Goal: Task Accomplishment & Management: Complete application form

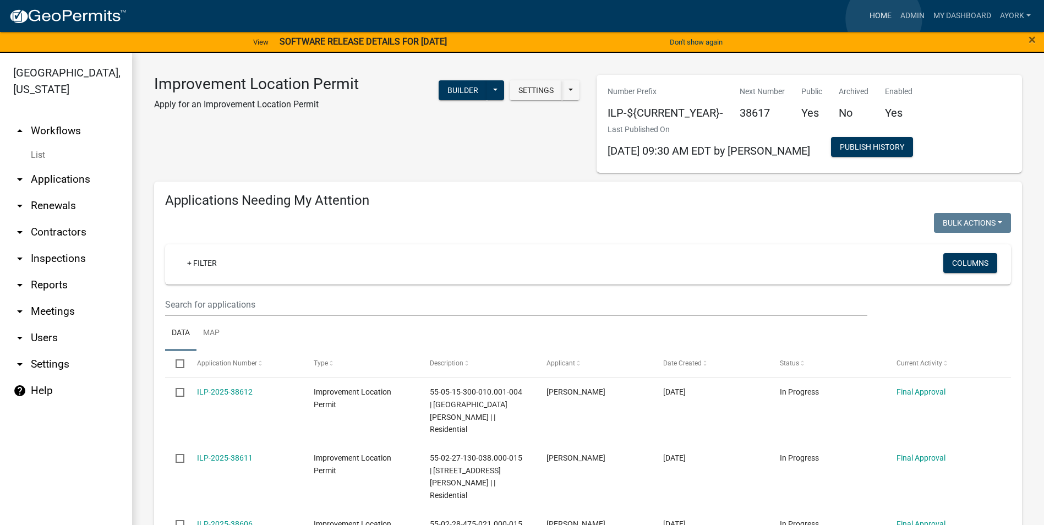
click at [884, 19] on link "Home" at bounding box center [880, 16] width 31 height 21
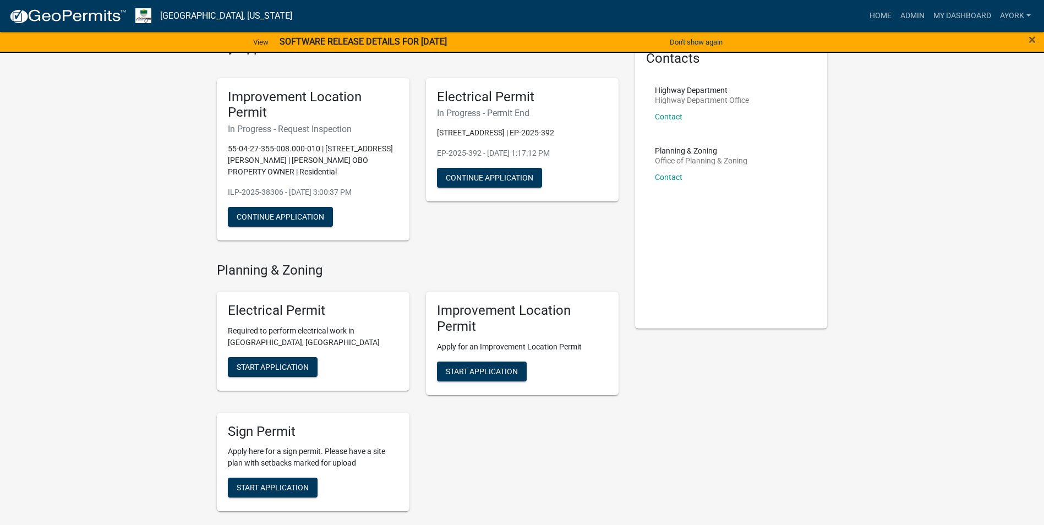
scroll to position [110, 0]
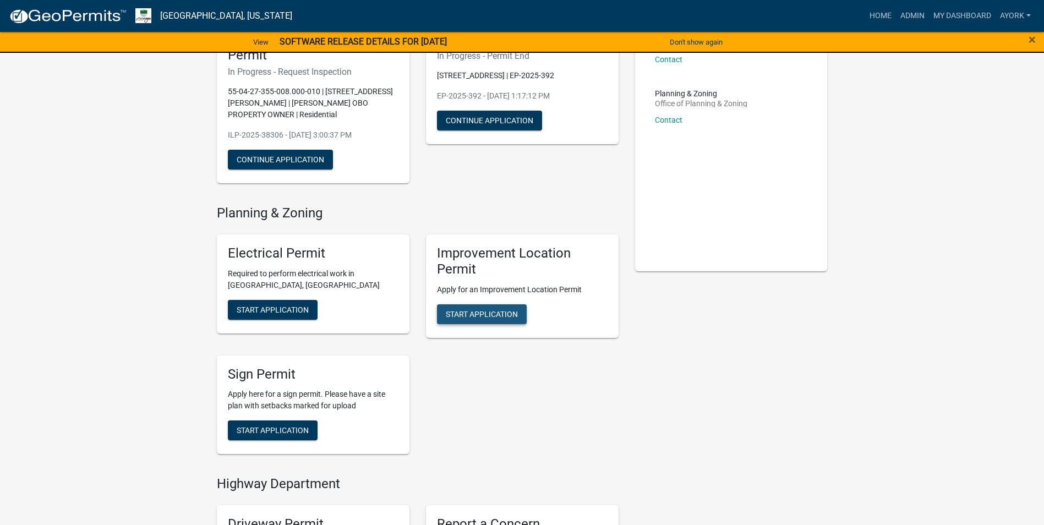
click at [507, 309] on span "Start Application" at bounding box center [482, 313] width 72 height 9
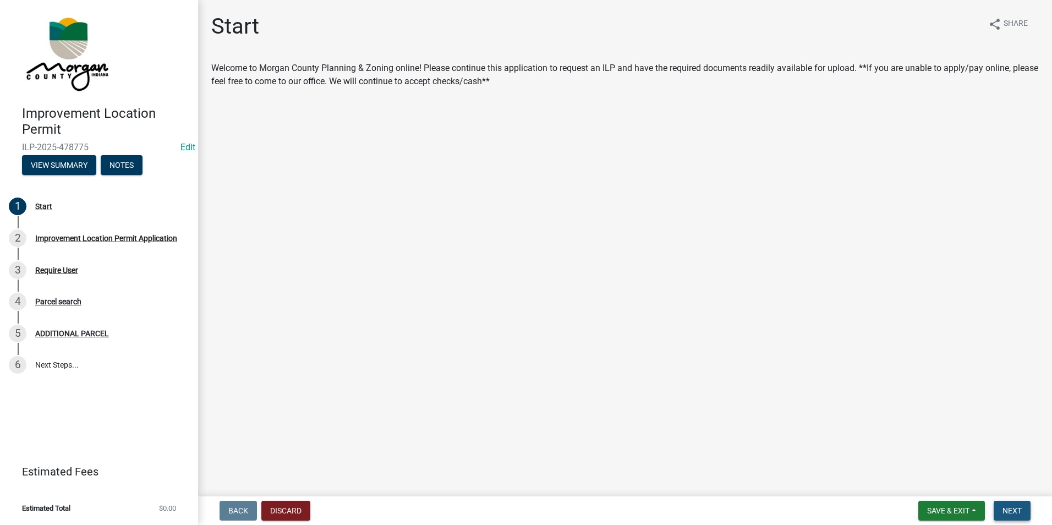
click at [1014, 504] on button "Next" at bounding box center [1012, 511] width 37 height 20
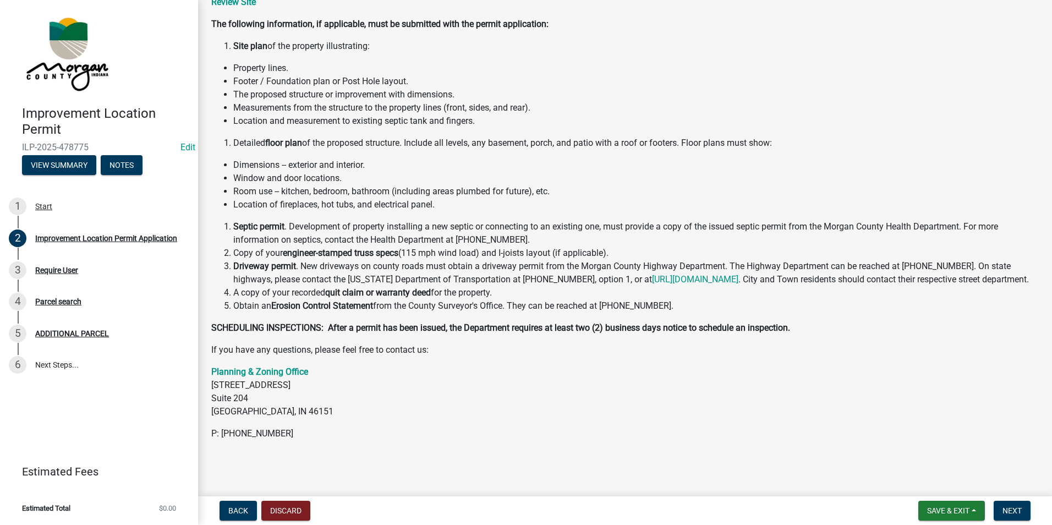
scroll to position [113, 0]
click at [1025, 514] on button "Next" at bounding box center [1012, 511] width 37 height 20
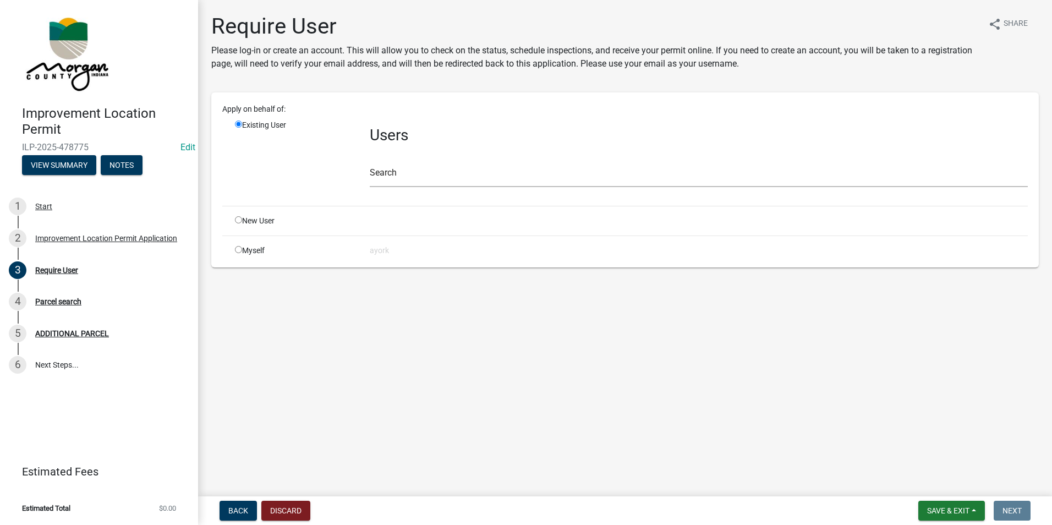
click at [234, 221] on div "New User" at bounding box center [294, 221] width 135 height 12
click at [239, 220] on input "radio" at bounding box center [238, 219] width 7 height 7
radio input "true"
radio input "false"
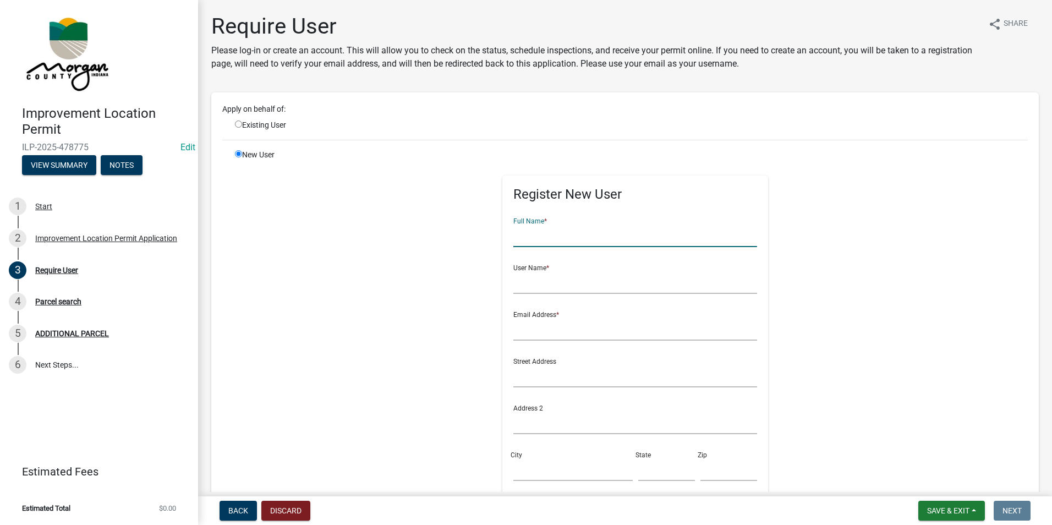
click at [516, 238] on input "text" at bounding box center [636, 236] width 244 height 23
type input "j"
click at [540, 240] on input "[PERSON_NAME]" at bounding box center [636, 236] width 244 height 23
type input "[PERSON_NAME]"
type input "johnhuslar"
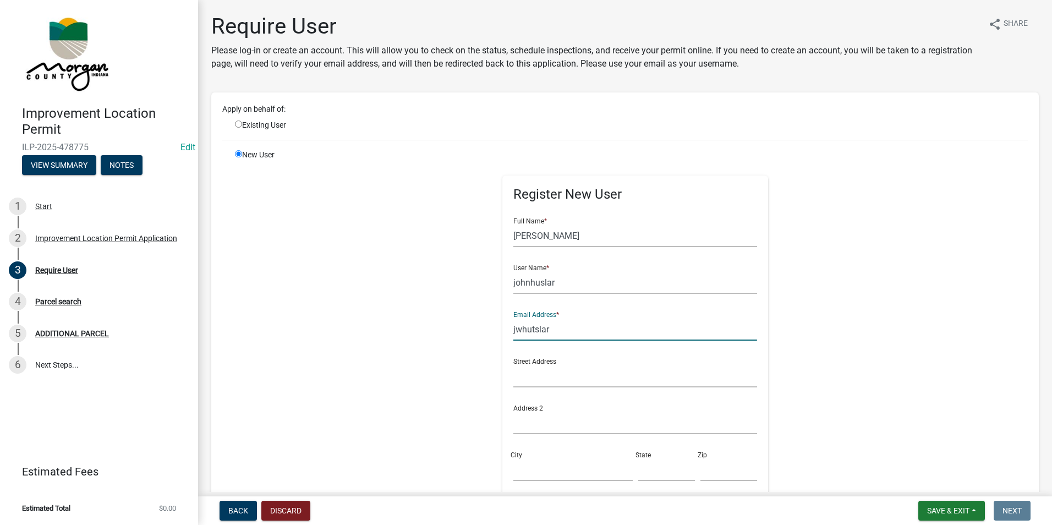
type input "jwhutslar"
click at [534, 285] on input "johnhuslar" at bounding box center [636, 282] width 244 height 23
type input "johnhutslar"
click at [542, 326] on input "jwhutslar" at bounding box center [636, 329] width 244 height 23
type input "[EMAIL_ADDRESS][DOMAIN_NAME]"
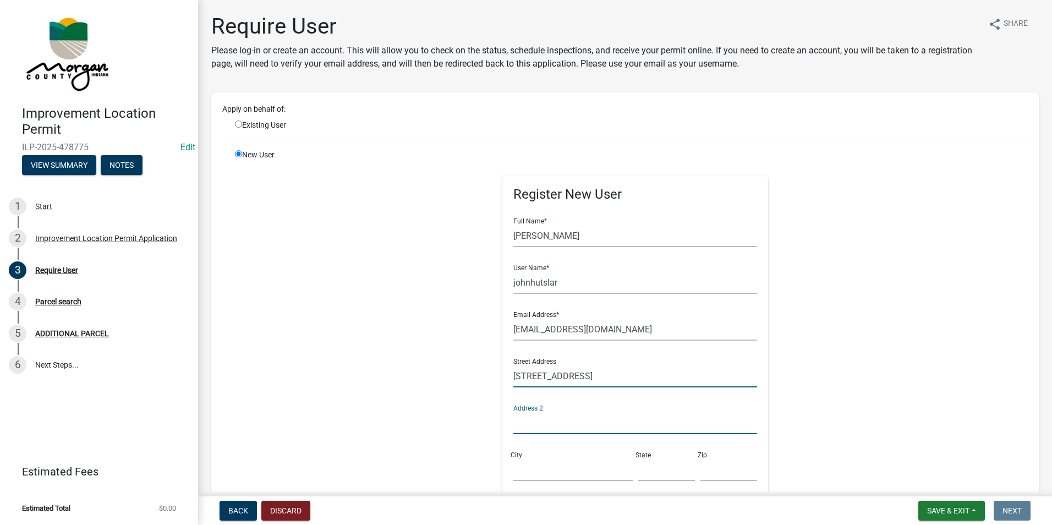
click at [543, 375] on input "[STREET_ADDRESS]" at bounding box center [636, 376] width 244 height 23
click at [550, 376] on input "[STREET_ADDRESS]" at bounding box center [636, 376] width 244 height 23
type input "[STREET_ADDRESS]"
click at [545, 457] on div "City" at bounding box center [573, 462] width 124 height 38
click at [536, 469] on input "City" at bounding box center [573, 469] width 119 height 23
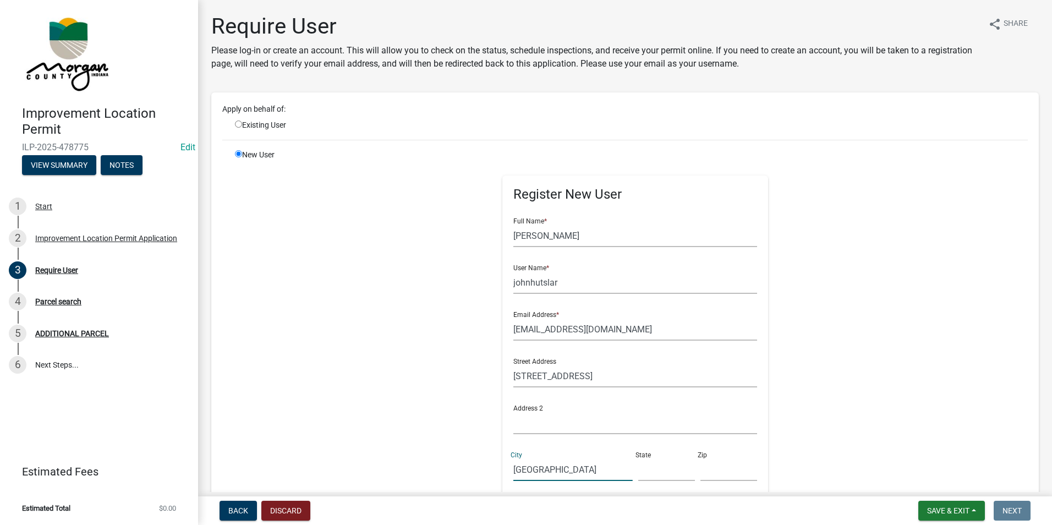
type input "[GEOGRAPHIC_DATA]"
type input "IN"
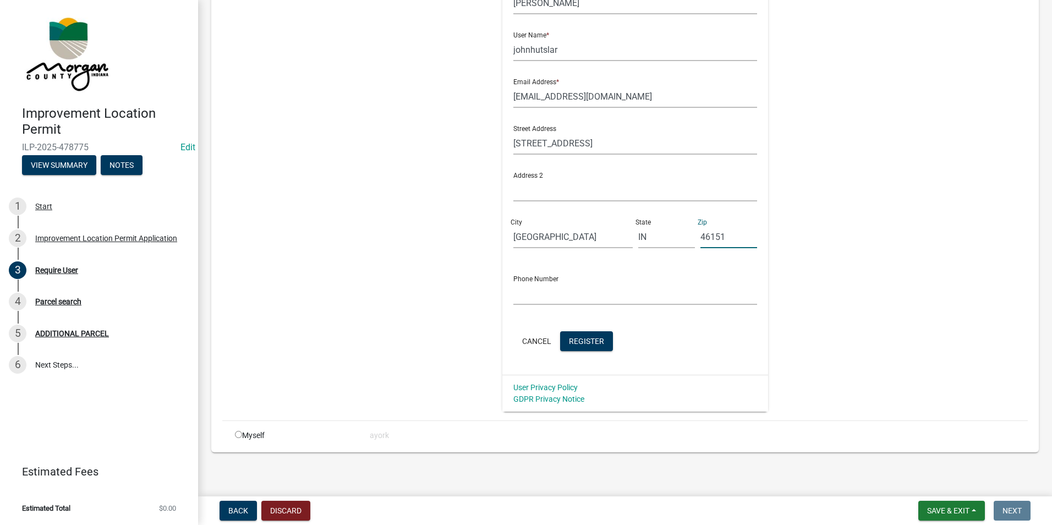
scroll to position [236, 0]
type input "46151"
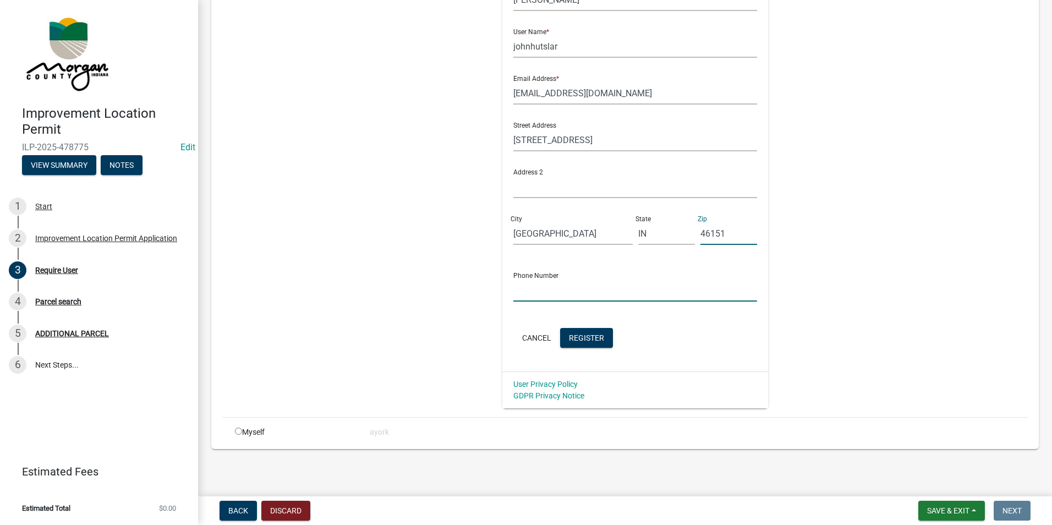
click at [552, 296] on input "text" at bounding box center [636, 290] width 244 height 23
type input "8123635518"
click at [569, 338] on span "Register" at bounding box center [586, 337] width 35 height 9
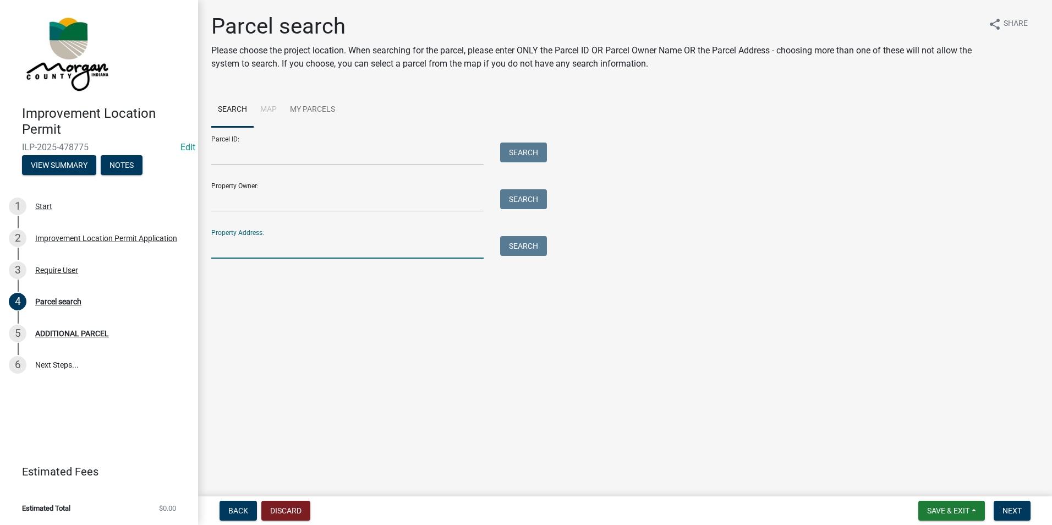
click at [282, 244] on input "Property Address:" at bounding box center [347, 247] width 272 height 23
type input "3"
type input "2534"
click at [521, 250] on button "Search" at bounding box center [523, 246] width 47 height 20
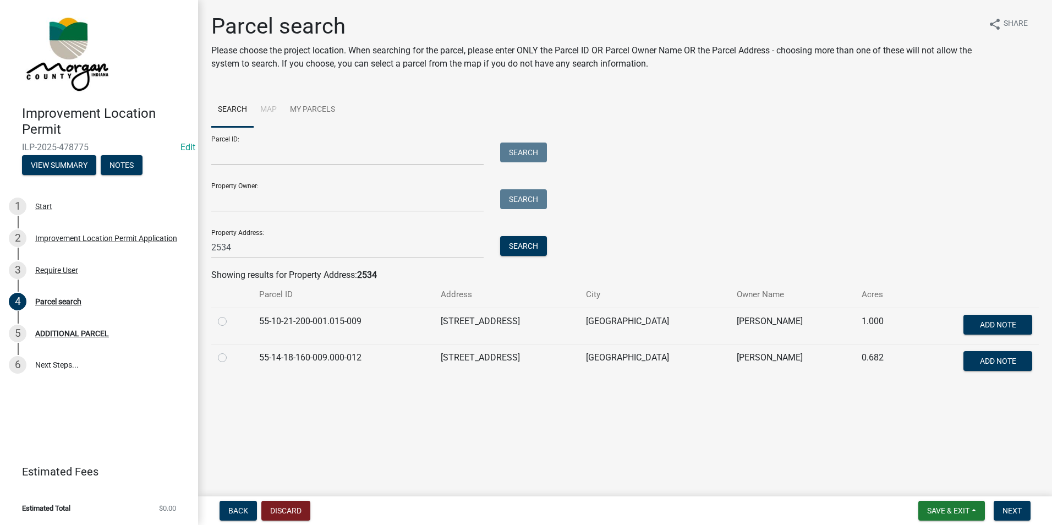
click at [231, 315] on label at bounding box center [231, 315] width 0 height 0
click at [231, 320] on input "radio" at bounding box center [234, 318] width 7 height 7
radio input "true"
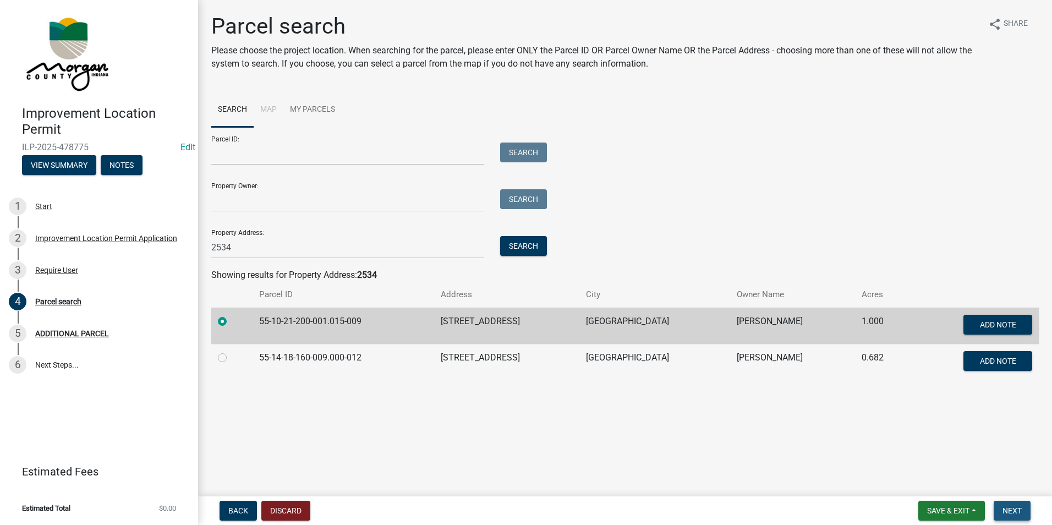
click at [1015, 506] on span "Next" at bounding box center [1012, 510] width 19 height 9
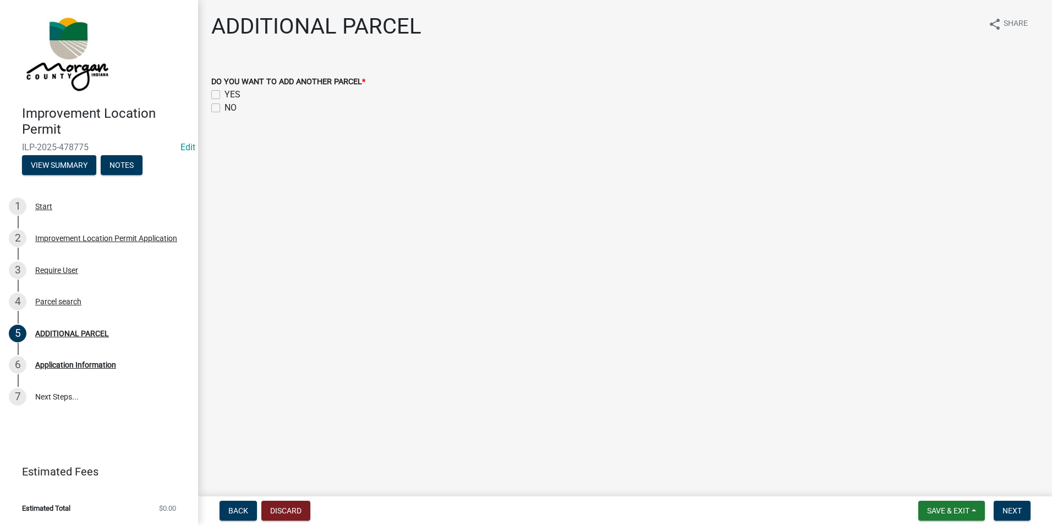
click at [222, 104] on div "NO" at bounding box center [625, 107] width 828 height 13
click at [211, 106] on div "DO YOU WANT TO ADD ANOTHER PARCEL * YES NO" at bounding box center [625, 88] width 844 height 53
click at [225, 107] on label "NO" at bounding box center [231, 107] width 12 height 13
click at [225, 107] on input "NO" at bounding box center [228, 104] width 7 height 7
checkbox input "true"
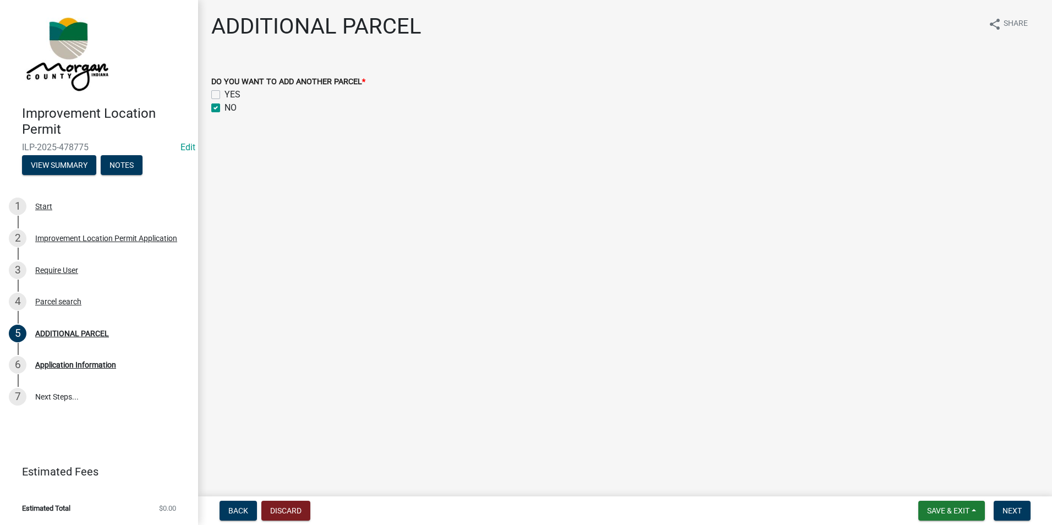
checkbox input "false"
checkbox input "true"
click at [1016, 516] on button "Next" at bounding box center [1012, 511] width 37 height 20
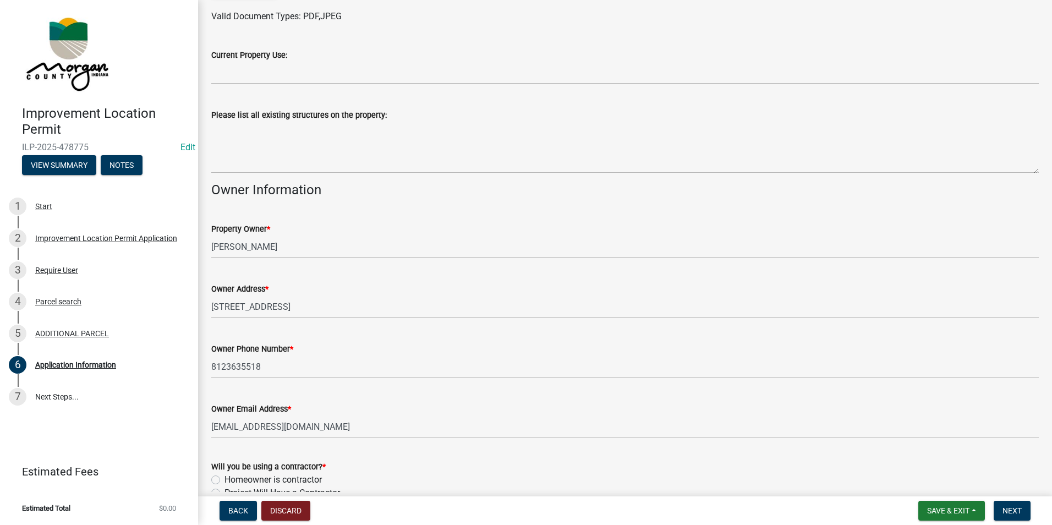
scroll to position [414, 0]
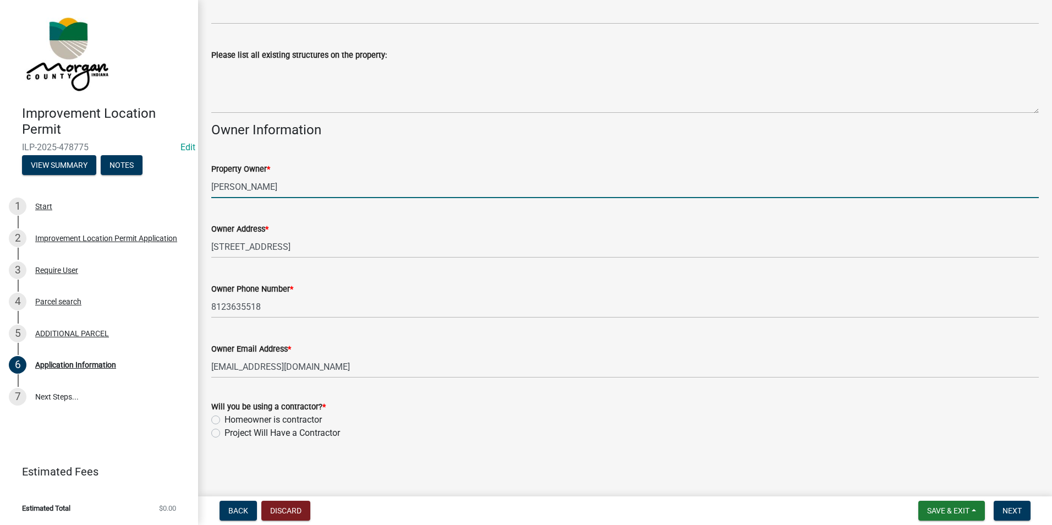
drag, startPoint x: 294, startPoint y: 188, endPoint x: 161, endPoint y: 181, distance: 133.4
click at [161, 181] on div "Improvement Location Permit ILP-2025-478775 Edit View Summary Notes 1 Start 2 I…" at bounding box center [526, 262] width 1052 height 525
type input "[PERSON_NAME]"
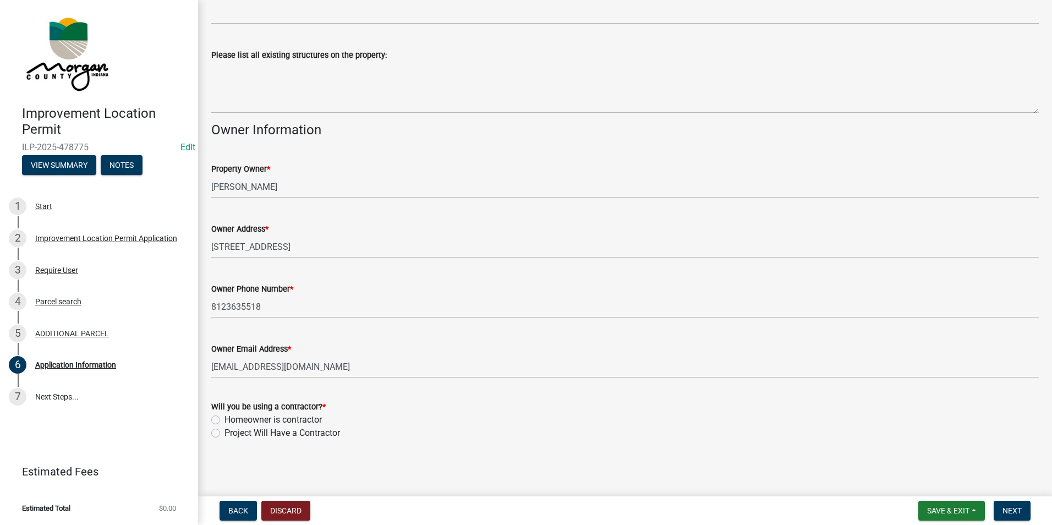
click at [225, 433] on label "Project Will Have a Contractor" at bounding box center [283, 433] width 116 height 13
click at [225, 433] on input "Project Will Have a Contractor" at bounding box center [228, 430] width 7 height 7
radio input "true"
click at [1005, 509] on span "Next" at bounding box center [1012, 510] width 19 height 9
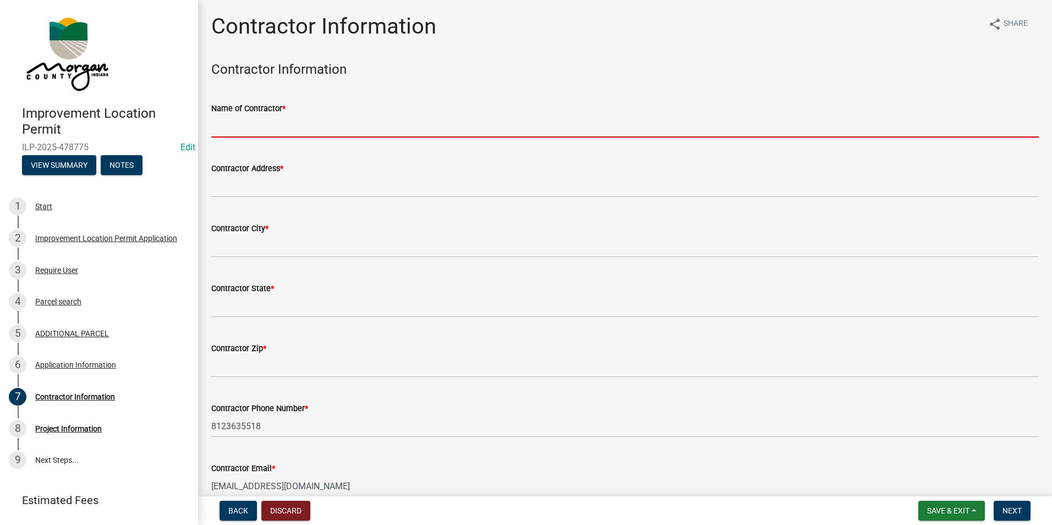
click at [263, 125] on input "Name of Contractor *" at bounding box center [625, 126] width 828 height 23
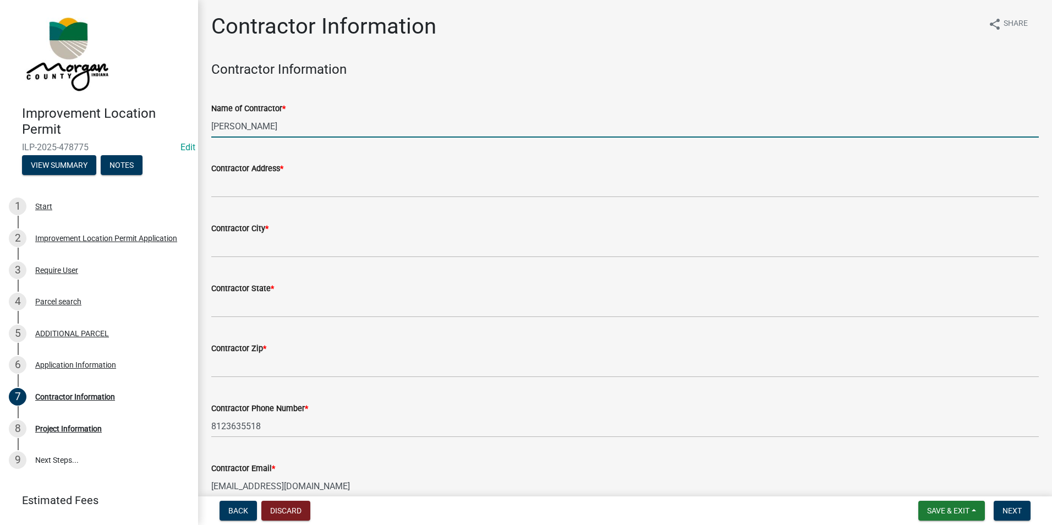
type input "[PERSON_NAME]"
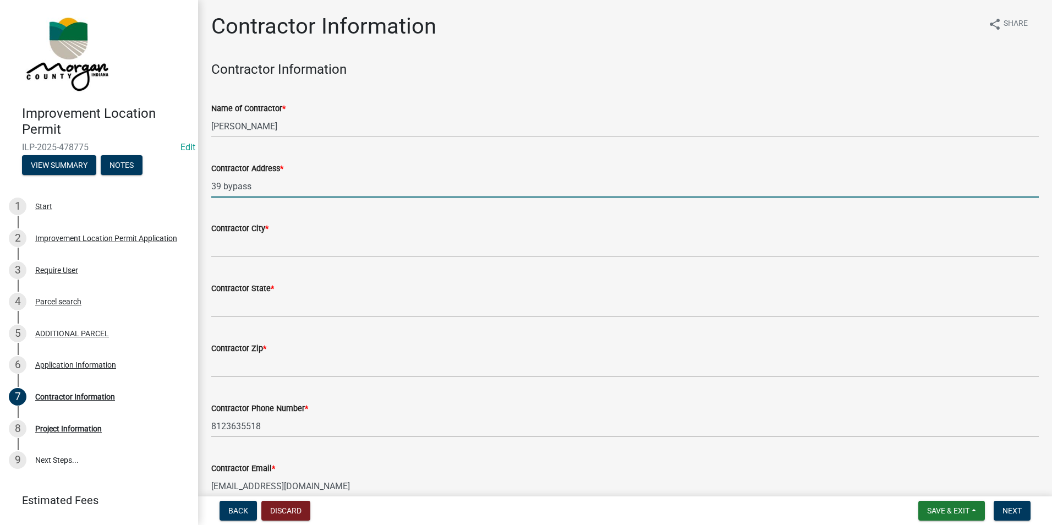
type input "39 bypass"
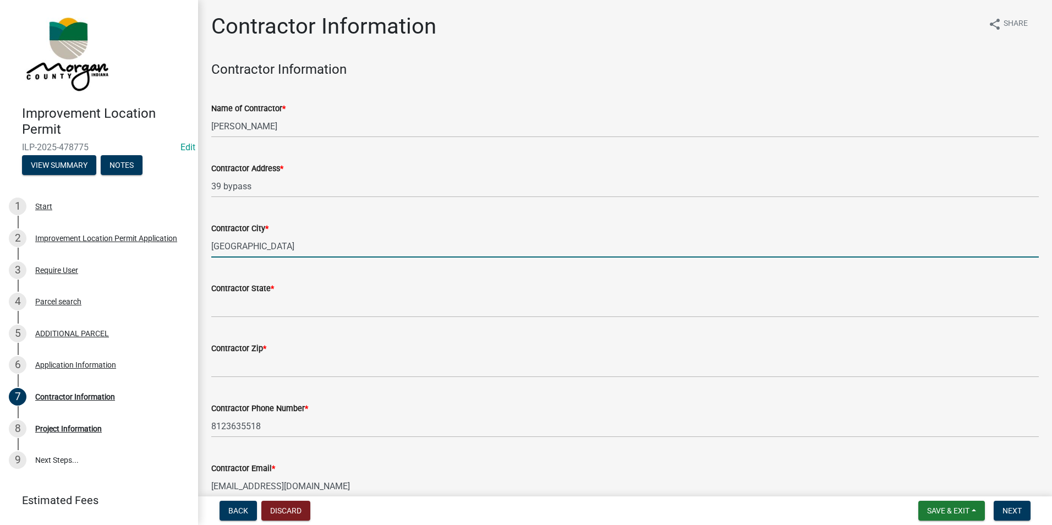
type input "[GEOGRAPHIC_DATA]"
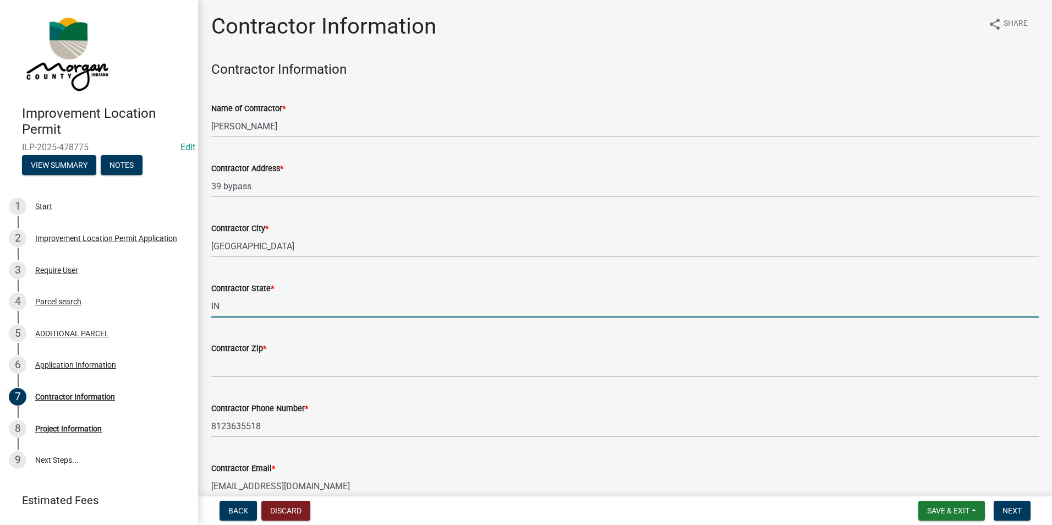
type input "IN"
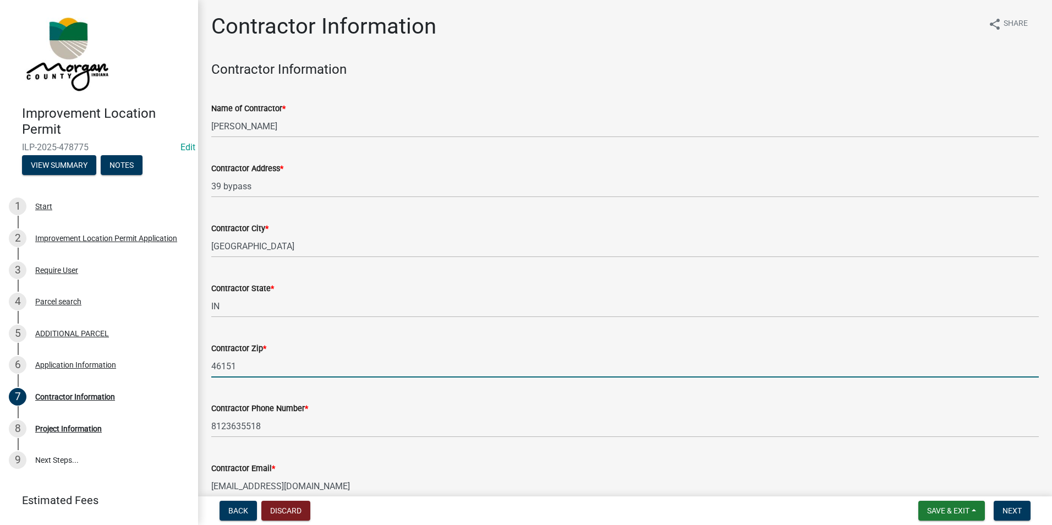
type input "46151"
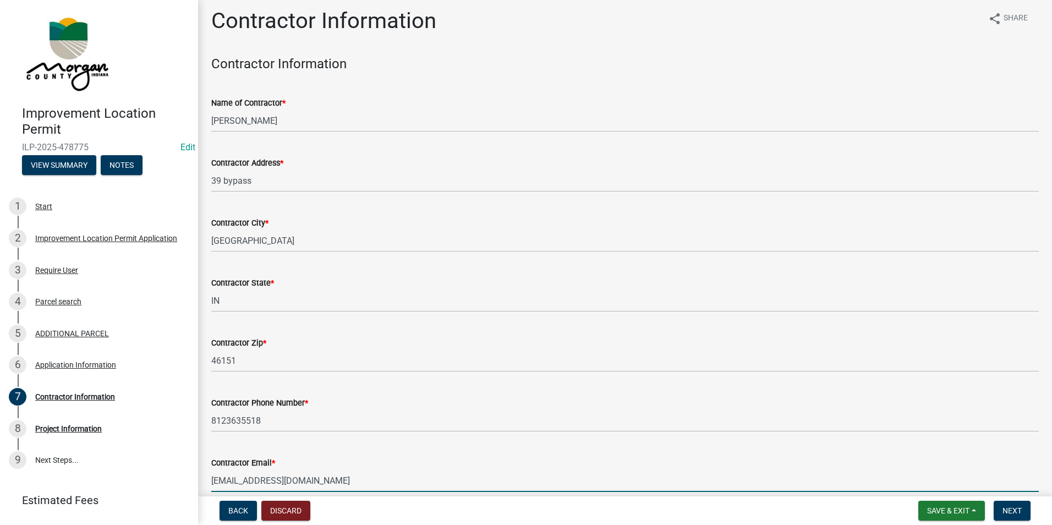
scroll to position [57, 0]
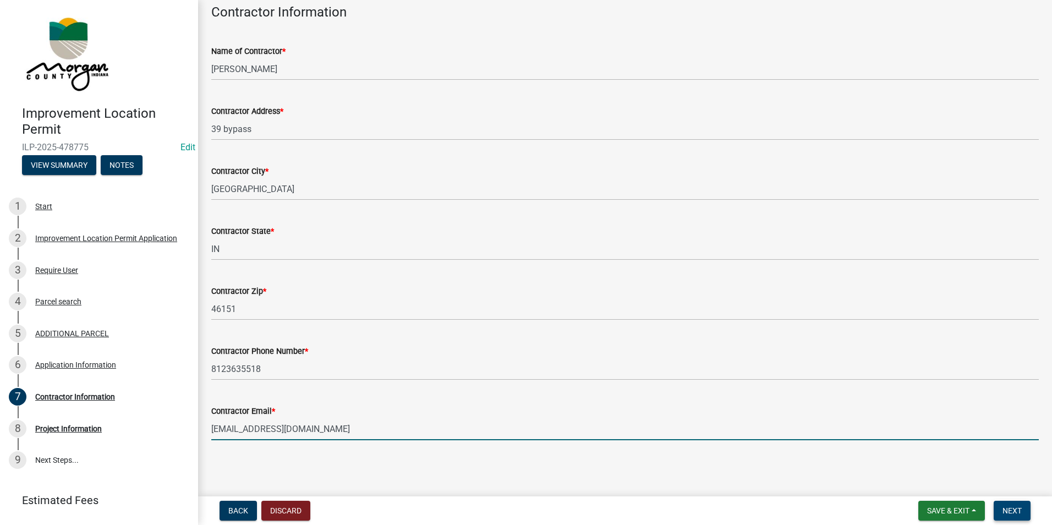
click at [1013, 516] on button "Next" at bounding box center [1012, 511] width 37 height 20
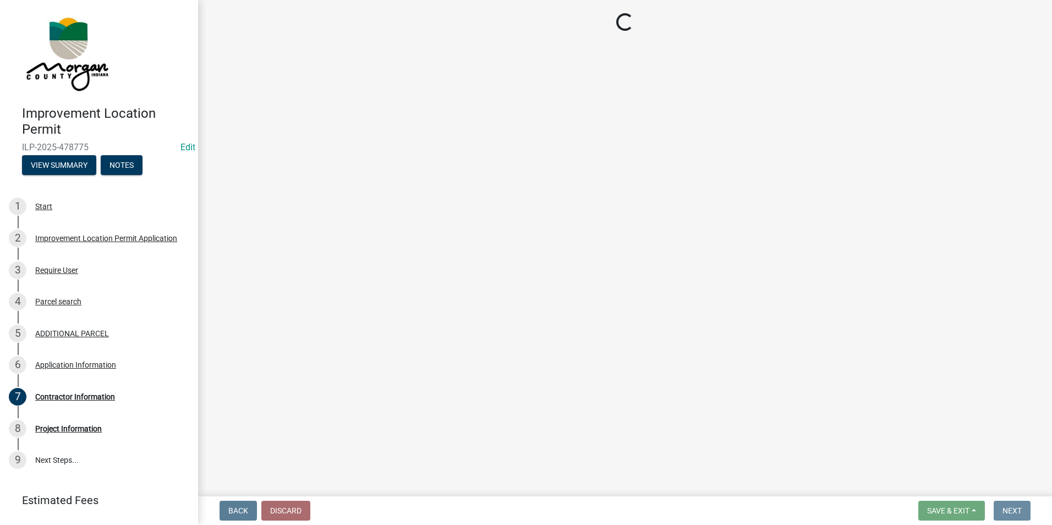
scroll to position [0, 0]
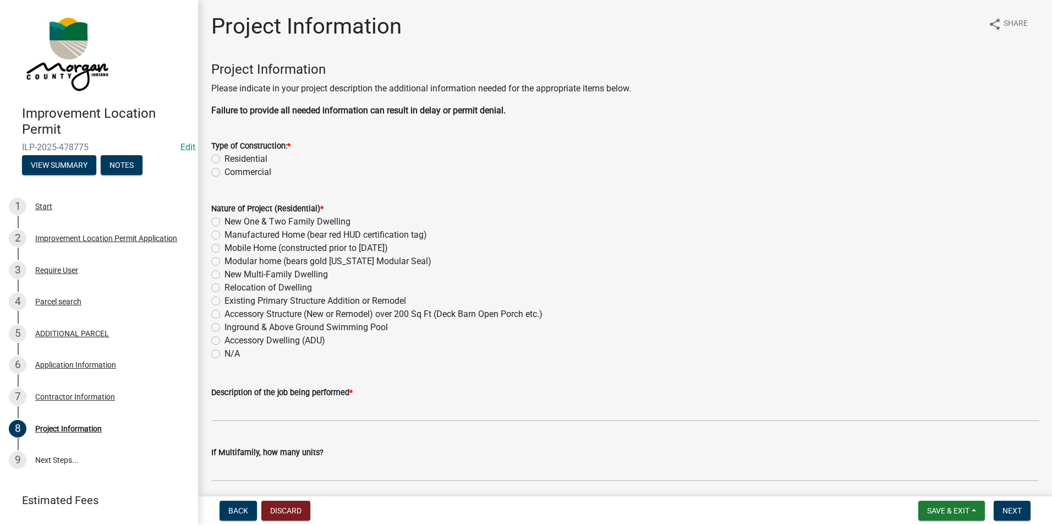
click at [225, 158] on label "Residential" at bounding box center [246, 158] width 43 height 13
click at [225, 158] on input "Residential" at bounding box center [228, 155] width 7 height 7
radio input "true"
click at [225, 318] on label "Accessory Structure (New or Remodel) over 200 Sq Ft (Deck Barn Open Porch etc.)" at bounding box center [384, 314] width 318 height 13
click at [225, 315] on input "Accessory Structure (New or Remodel) over 200 Sq Ft (Deck Barn Open Porch etc.)" at bounding box center [228, 311] width 7 height 7
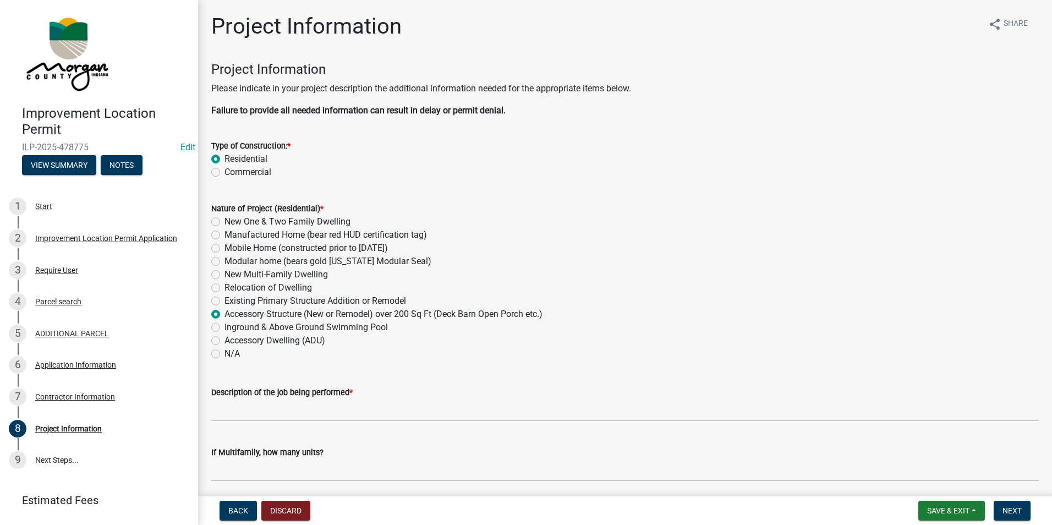
radio input "true"
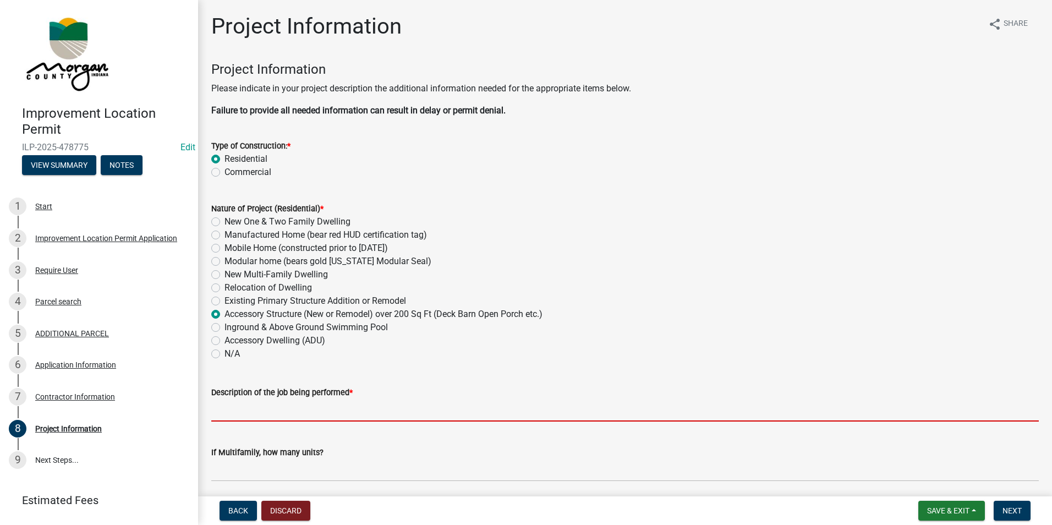
click at [285, 409] on input "Description of the job being performed *" at bounding box center [625, 410] width 828 height 23
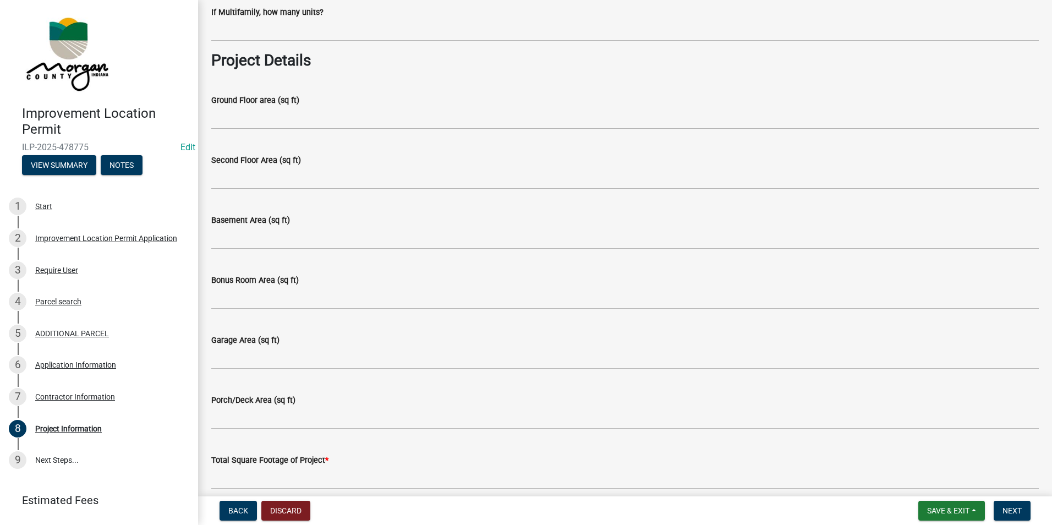
scroll to position [495, 0]
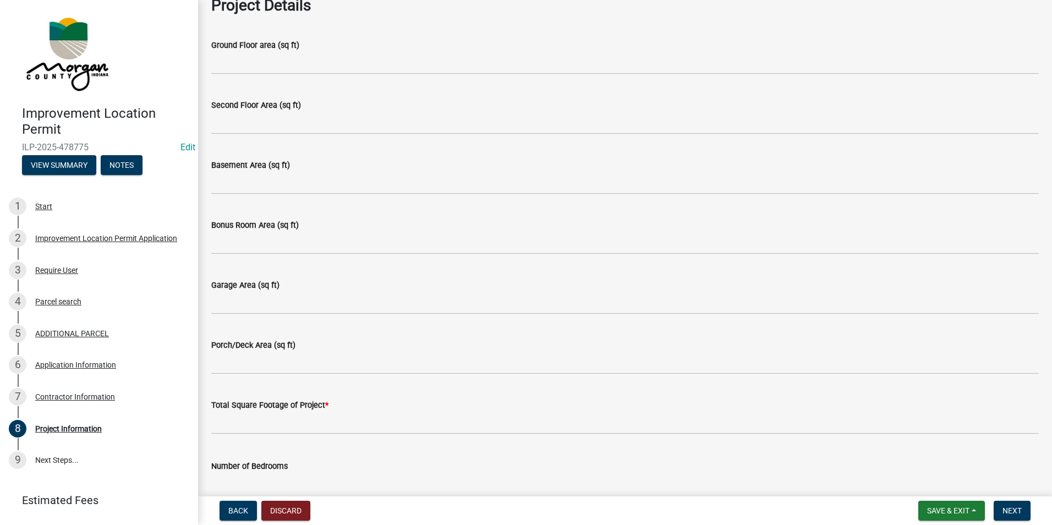
type input "Garden Barn"
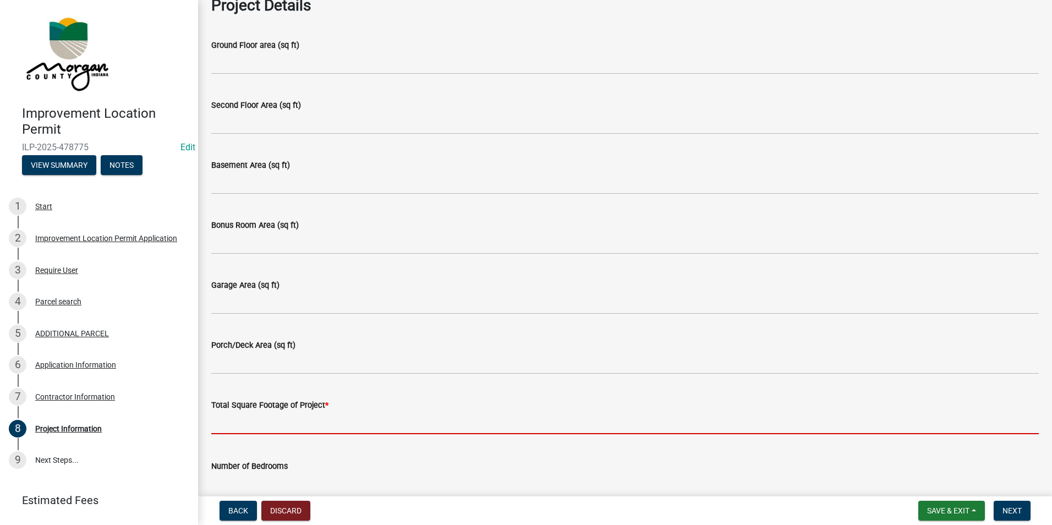
click at [277, 418] on input "text" at bounding box center [625, 423] width 828 height 23
click at [261, 417] on input "text" at bounding box center [625, 423] width 828 height 23
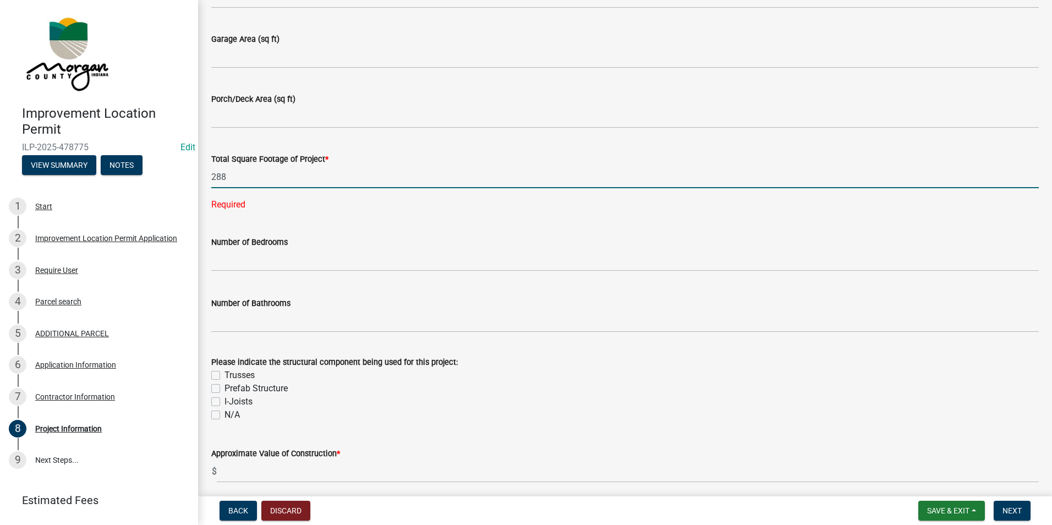
scroll to position [771, 0]
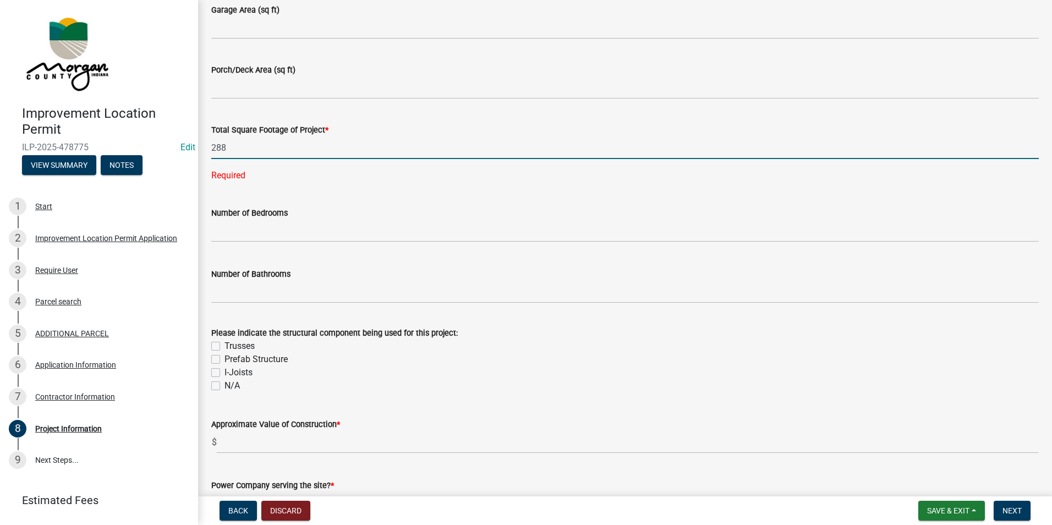
type input "288"
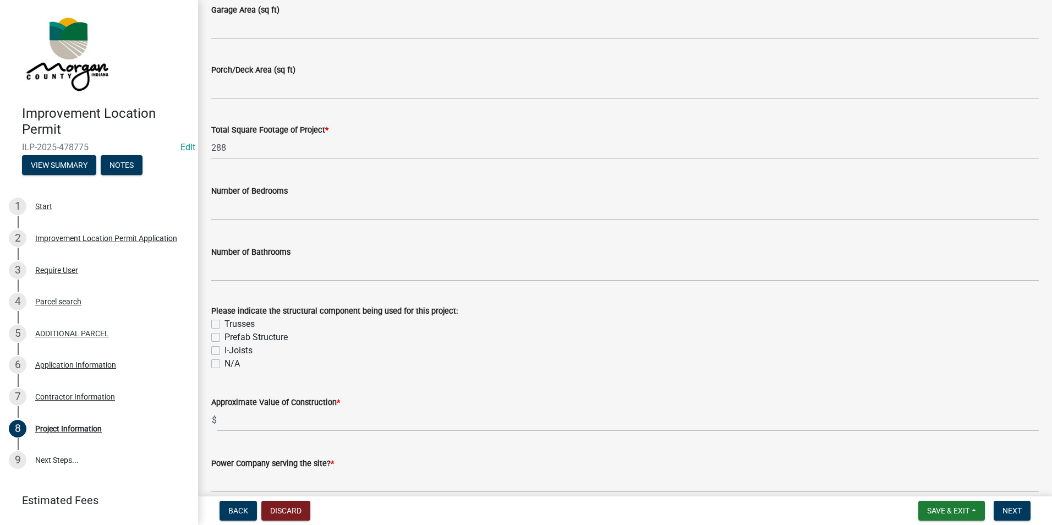
click at [225, 364] on label "N/A" at bounding box center [232, 363] width 15 height 13
click at [225, 364] on input "N/A" at bounding box center [228, 360] width 7 height 7
checkbox input "true"
checkbox input "false"
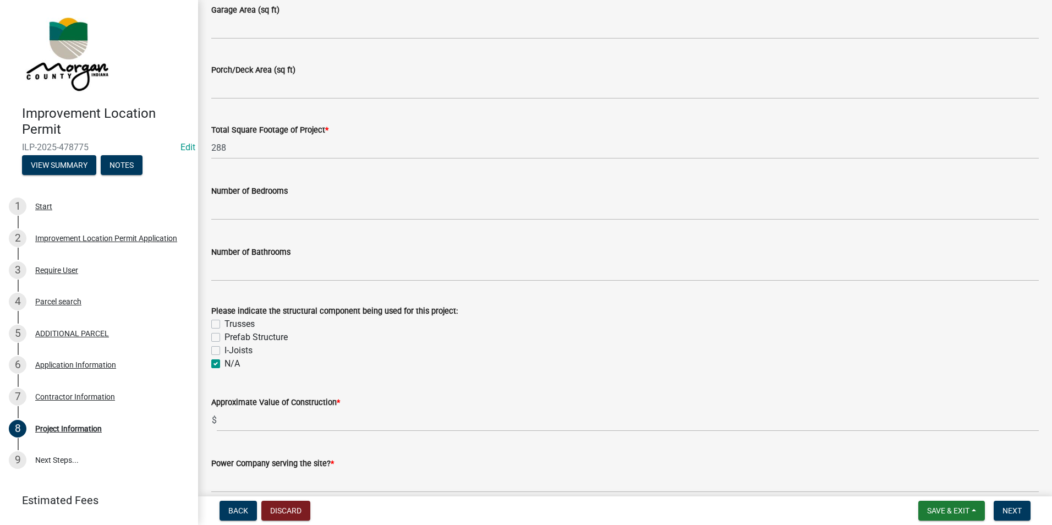
checkbox input "false"
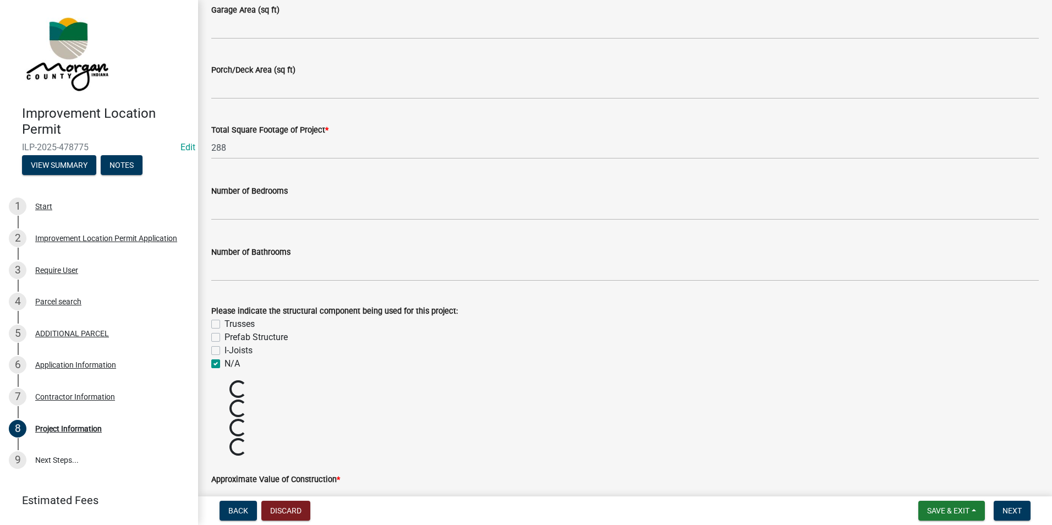
click at [225, 362] on label "N/A" at bounding box center [232, 363] width 15 height 13
click at [225, 362] on input "N/A" at bounding box center [228, 360] width 7 height 7
checkbox input "false"
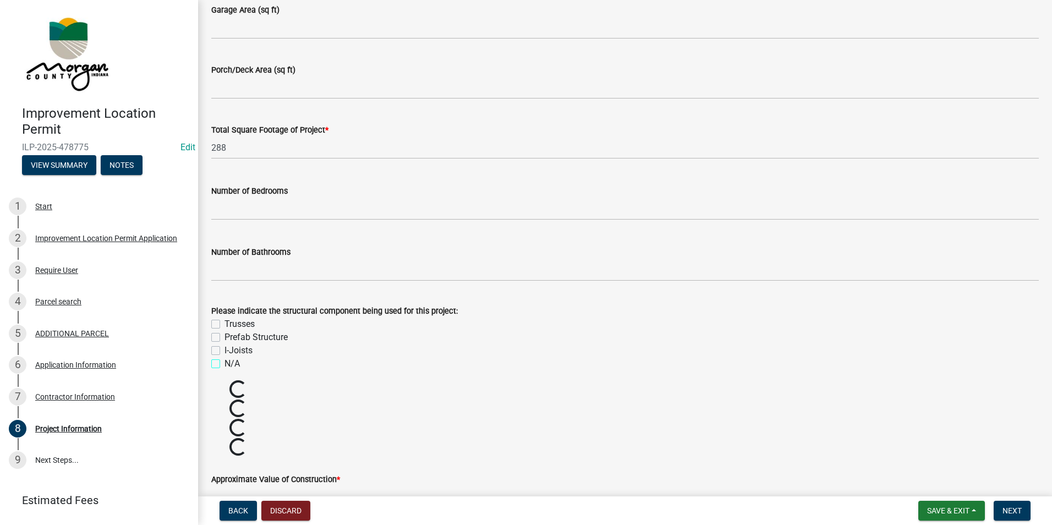
checkbox input "false"
click at [225, 335] on label "Prefab Structure" at bounding box center [256, 337] width 63 height 13
click at [225, 335] on input "Prefab Structure" at bounding box center [228, 334] width 7 height 7
checkbox input "true"
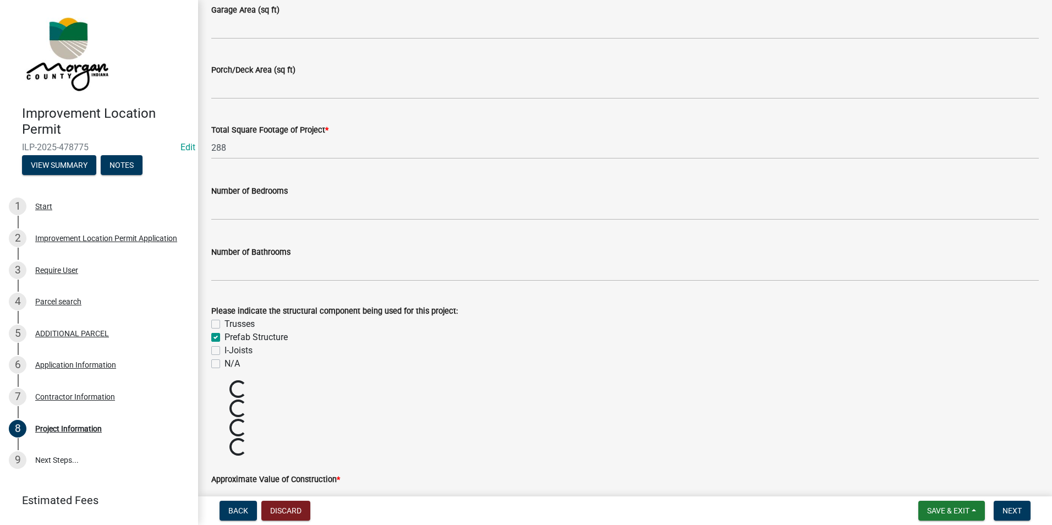
checkbox input "false"
checkbox input "true"
checkbox input "false"
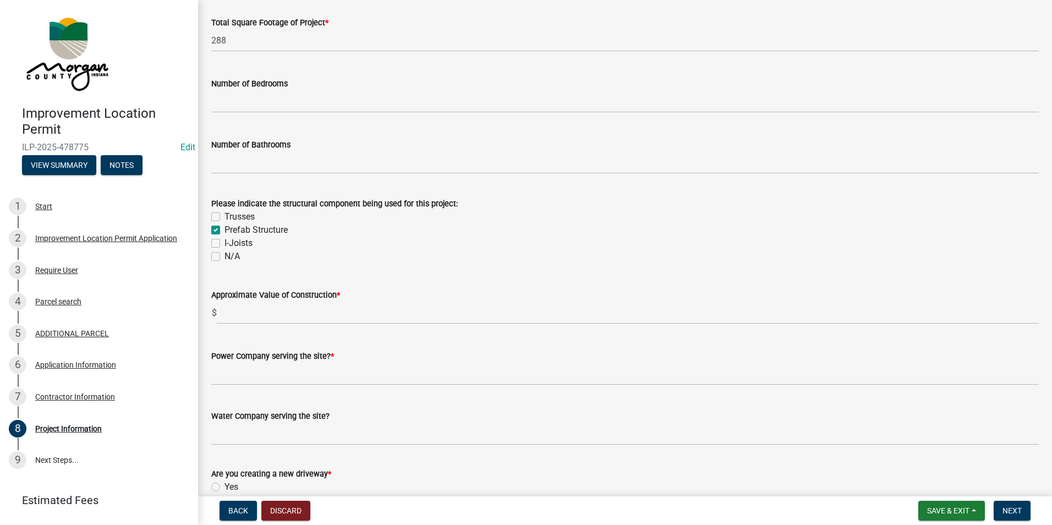
scroll to position [881, 0]
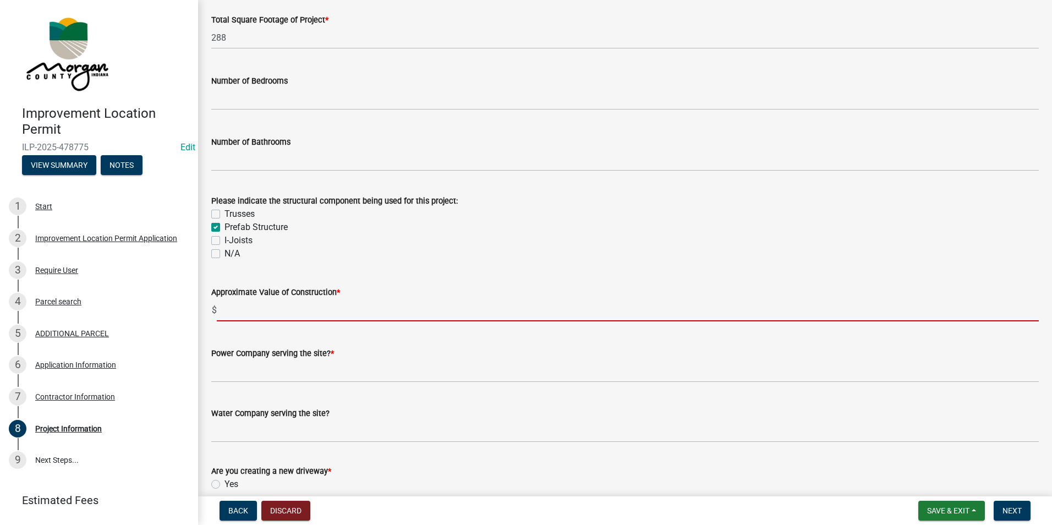
click at [308, 312] on input "text" at bounding box center [628, 310] width 822 height 23
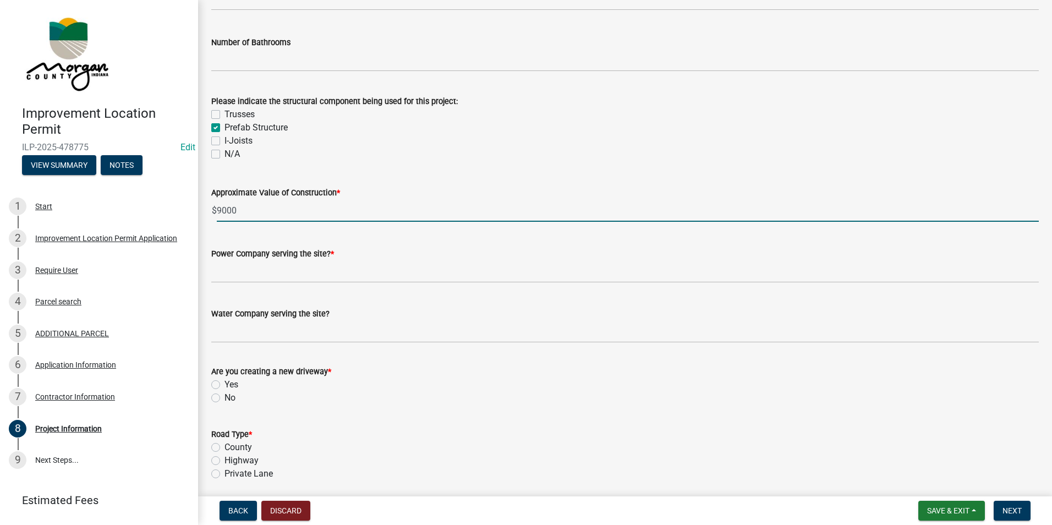
scroll to position [991, 0]
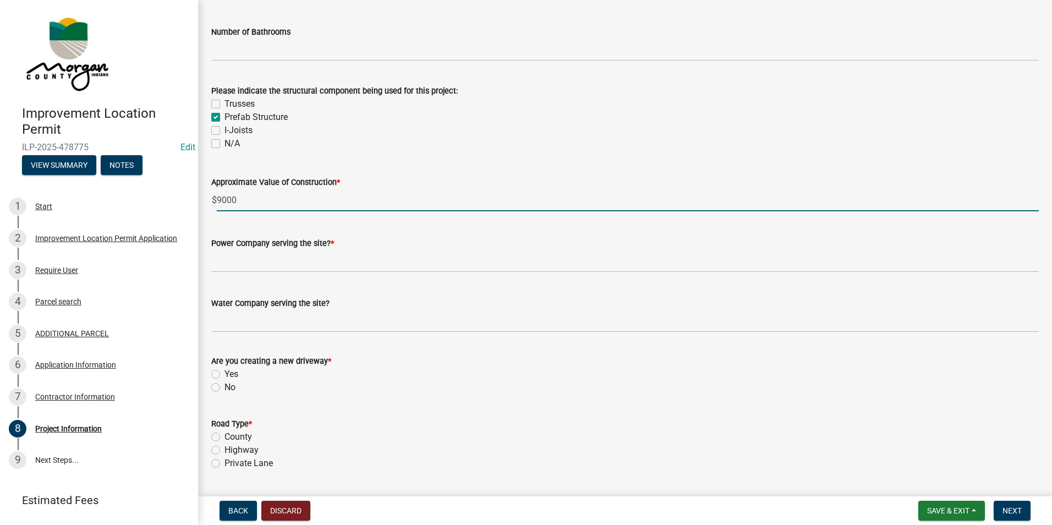
type input "9000"
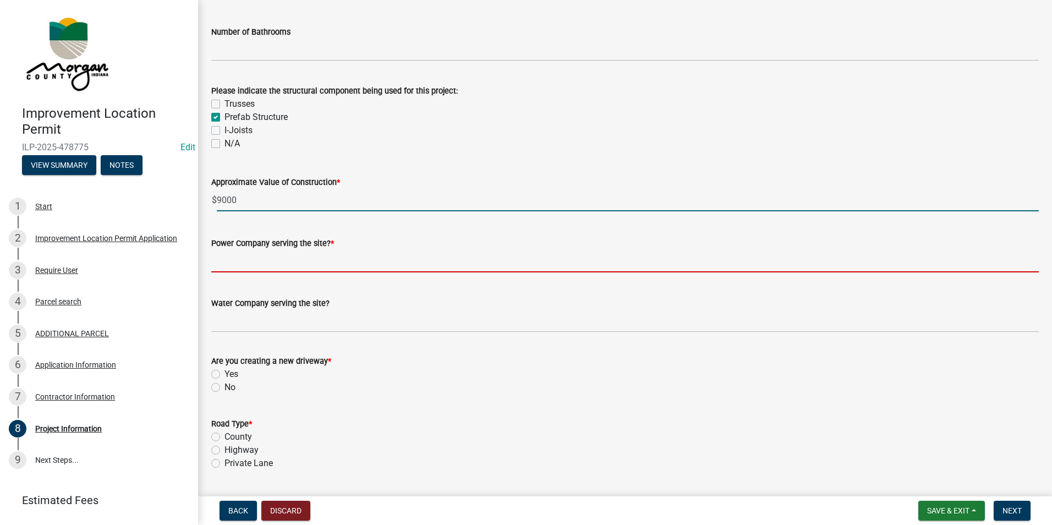
click at [285, 260] on input "Power Company serving the site? *" at bounding box center [625, 261] width 828 height 23
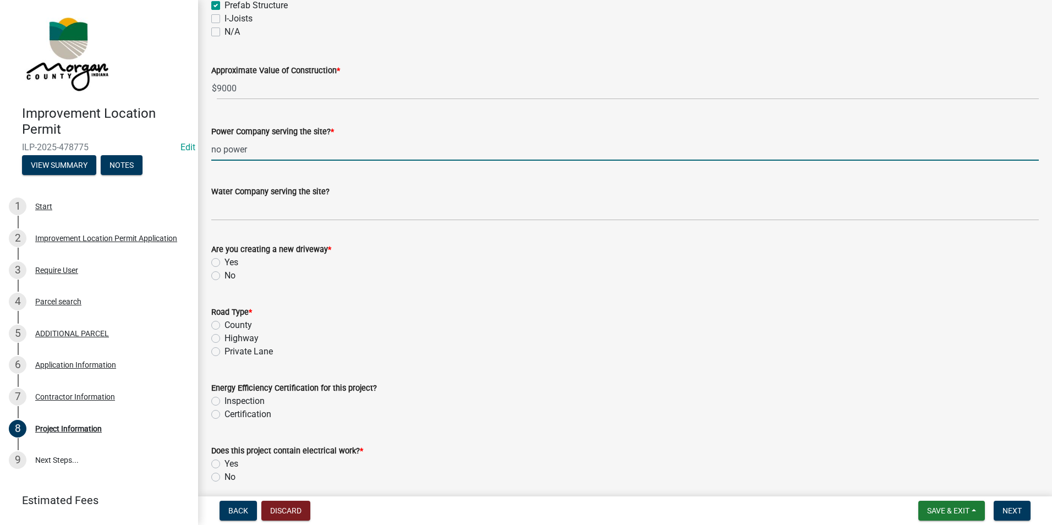
scroll to position [1211, 0]
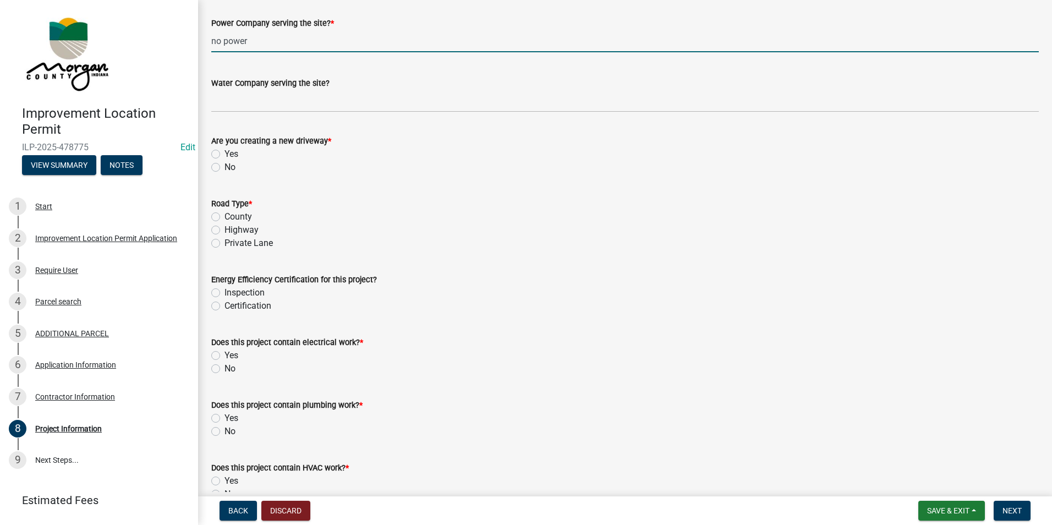
type input "no power"
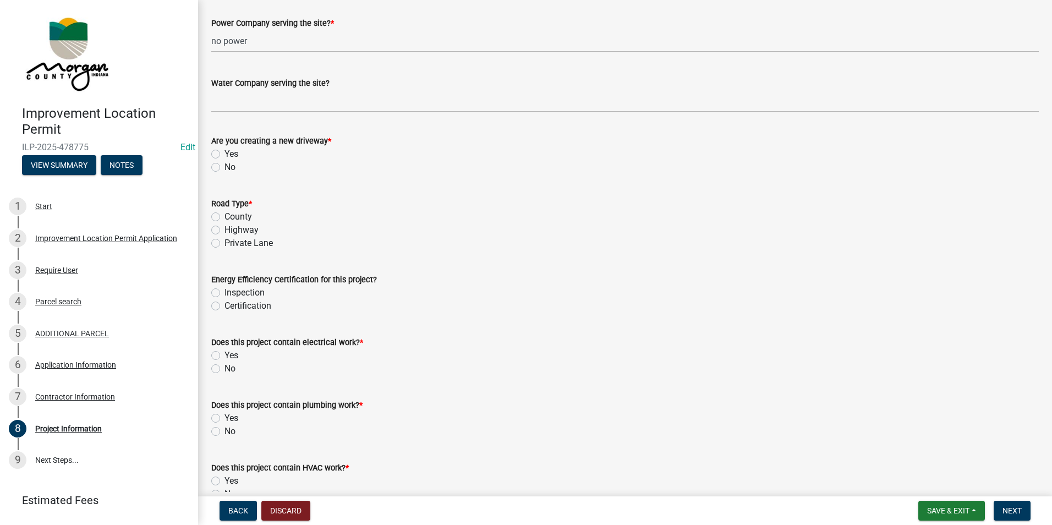
click at [225, 168] on label "No" at bounding box center [230, 167] width 11 height 13
click at [225, 168] on input "No" at bounding box center [228, 164] width 7 height 7
radio input "true"
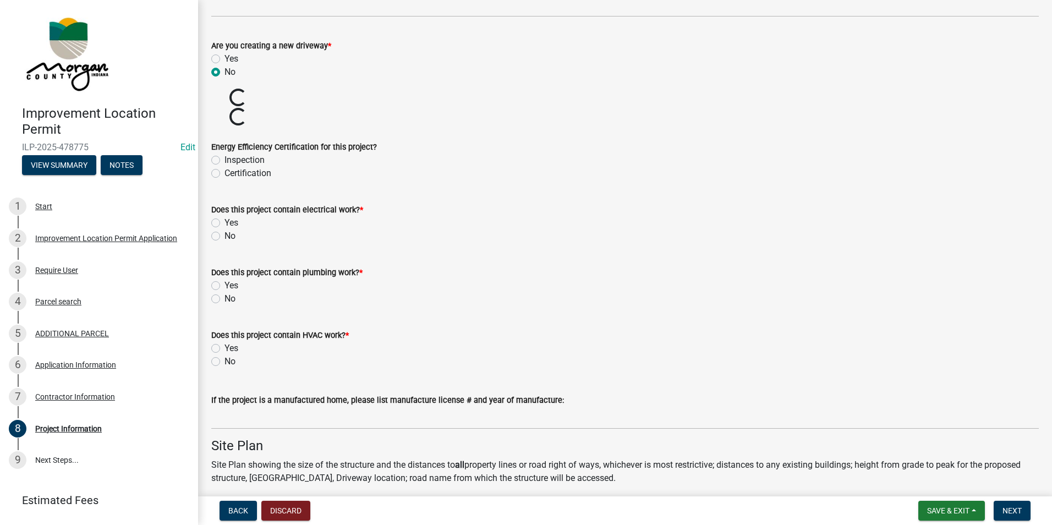
scroll to position [1376, 0]
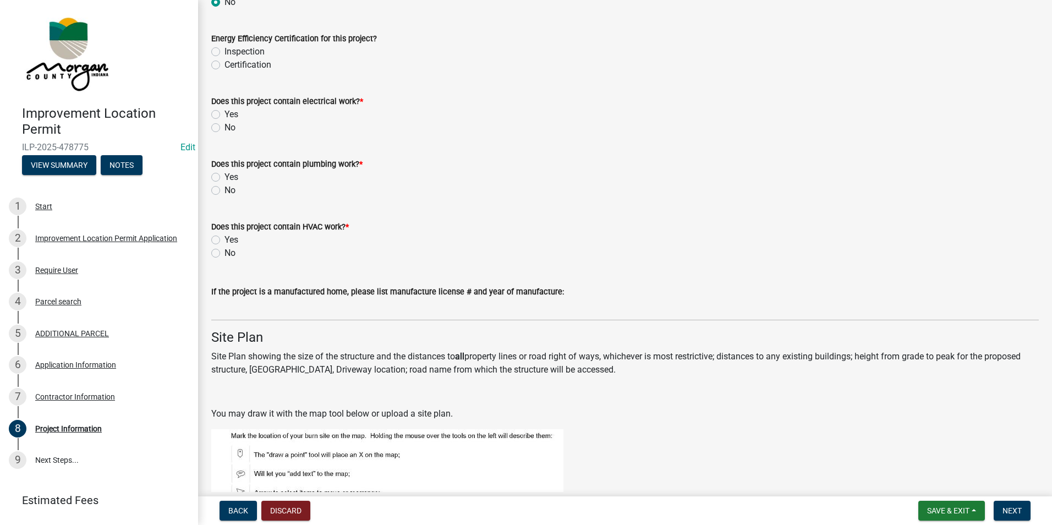
click at [225, 128] on label "No" at bounding box center [230, 127] width 11 height 13
click at [225, 128] on input "No" at bounding box center [228, 124] width 7 height 7
radio input "true"
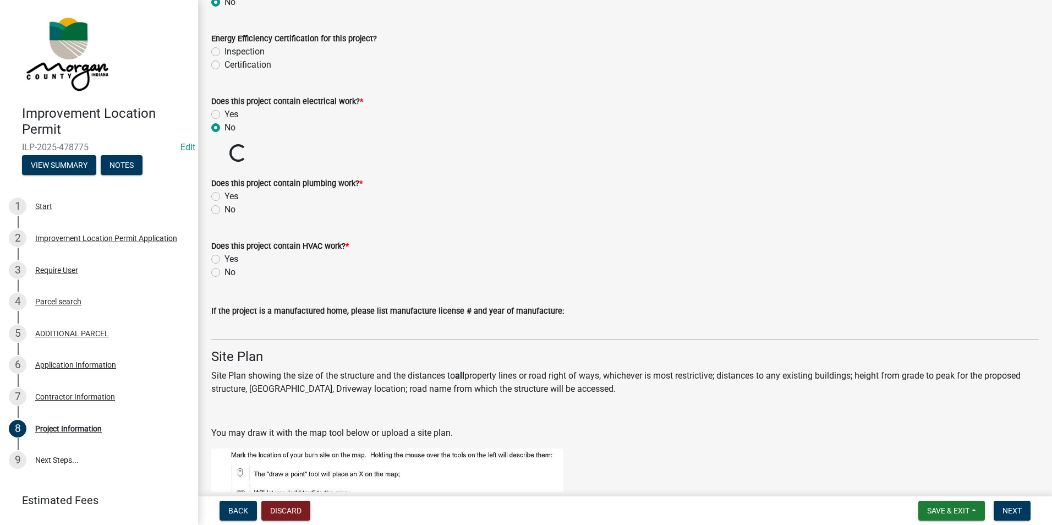
click at [225, 208] on label "No" at bounding box center [230, 209] width 11 height 13
click at [225, 208] on input "No" at bounding box center [228, 206] width 7 height 7
radio input "true"
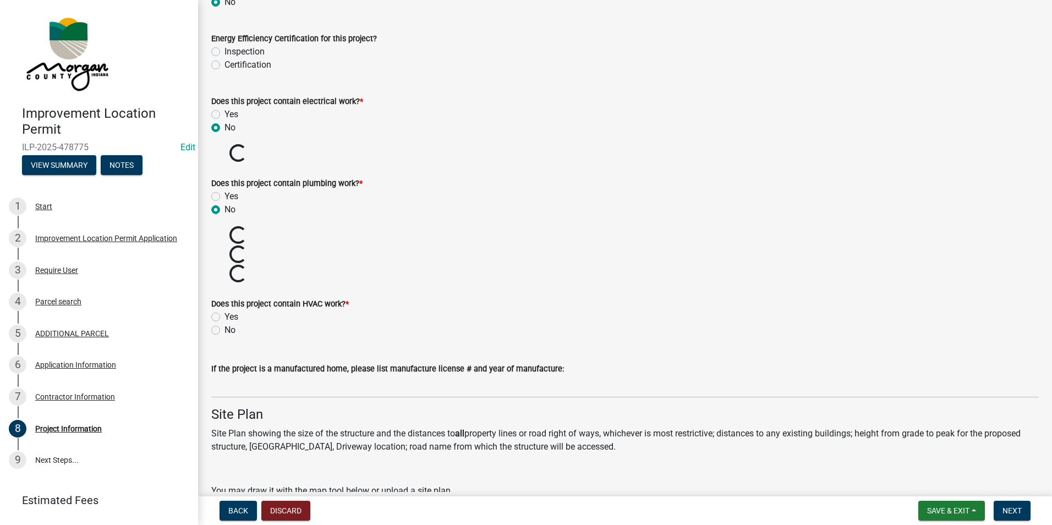
click at [225, 330] on label "No" at bounding box center [230, 330] width 11 height 13
click at [225, 330] on input "No" at bounding box center [228, 327] width 7 height 7
radio input "true"
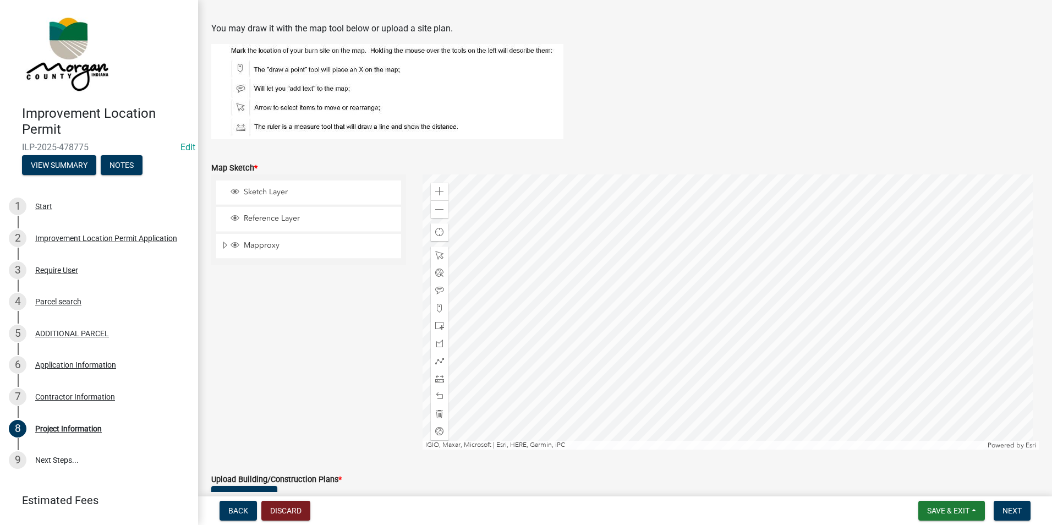
scroll to position [1816, 0]
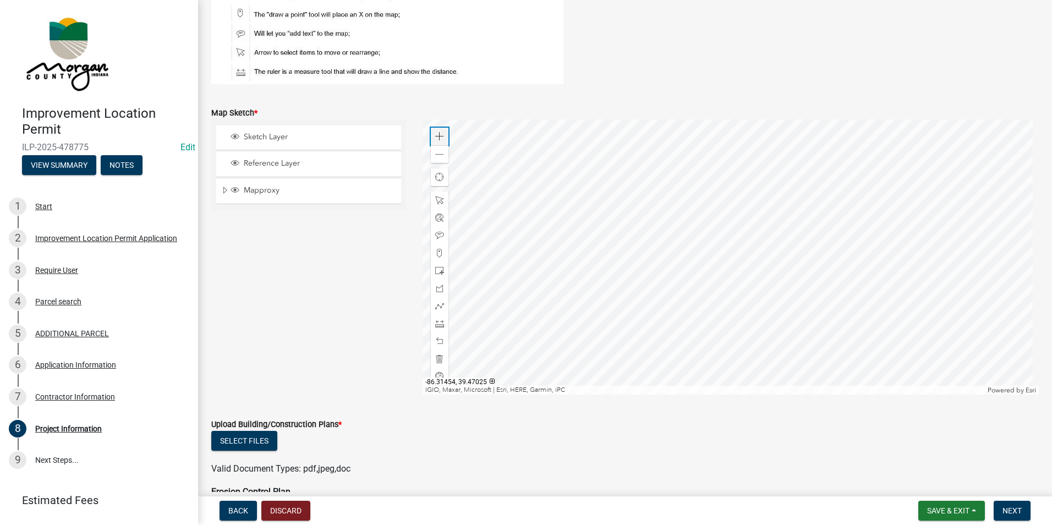
click at [435, 136] on span at bounding box center [439, 136] width 9 height 9
click at [435, 154] on span at bounding box center [439, 154] width 9 height 9
click at [600, 254] on div at bounding box center [731, 256] width 617 height 275
click at [676, 265] on div at bounding box center [731, 256] width 617 height 275
click at [722, 183] on div at bounding box center [731, 256] width 617 height 275
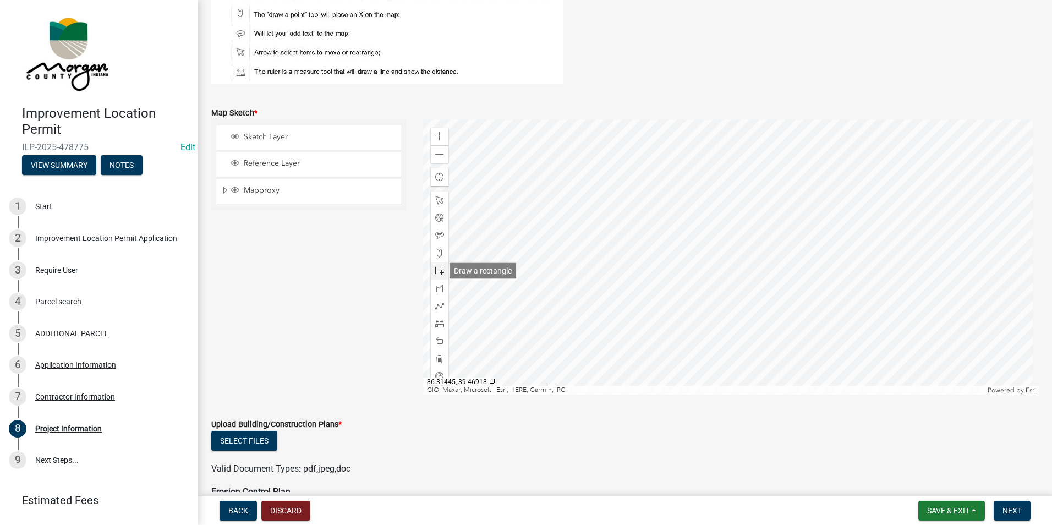
click at [435, 271] on span at bounding box center [439, 270] width 9 height 9
click at [748, 312] on div at bounding box center [731, 256] width 617 height 275
click at [439, 324] on span at bounding box center [439, 323] width 9 height 9
click at [747, 299] on div at bounding box center [731, 256] width 617 height 275
click at [798, 298] on div at bounding box center [731, 256] width 617 height 275
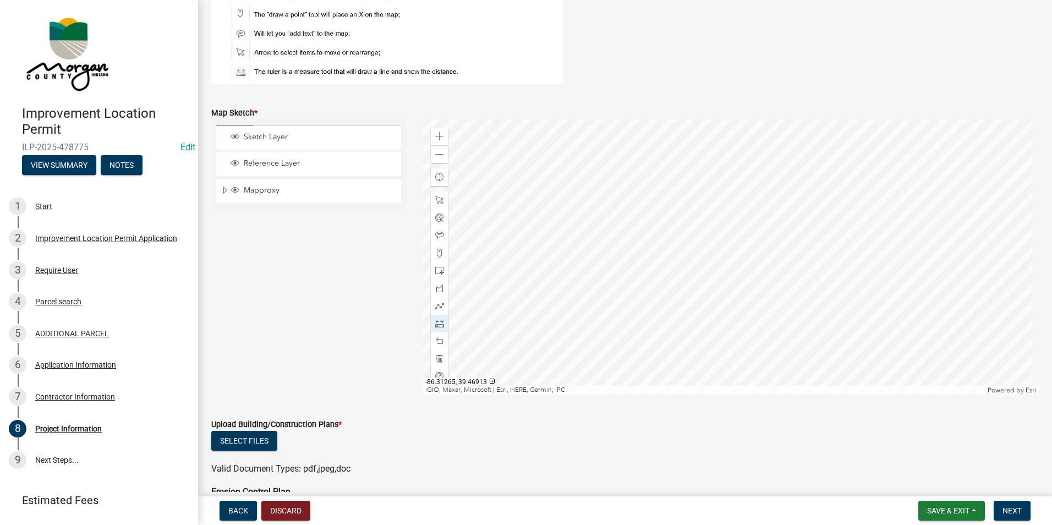
click at [798, 298] on div at bounding box center [731, 256] width 617 height 275
click at [733, 299] on div at bounding box center [731, 256] width 617 height 275
click at [650, 300] on div at bounding box center [731, 256] width 617 height 275
click at [733, 312] on div at bounding box center [731, 256] width 617 height 275
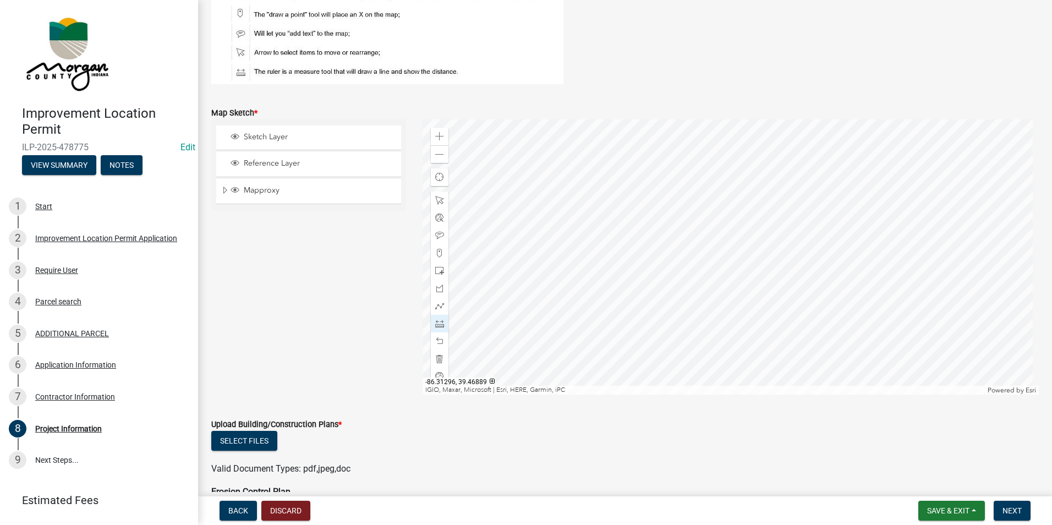
click at [733, 361] on div at bounding box center [731, 256] width 617 height 275
click at [733, 299] on div at bounding box center [731, 256] width 617 height 275
click at [739, 204] on div at bounding box center [731, 256] width 617 height 275
click at [733, 271] on div at bounding box center [731, 256] width 617 height 275
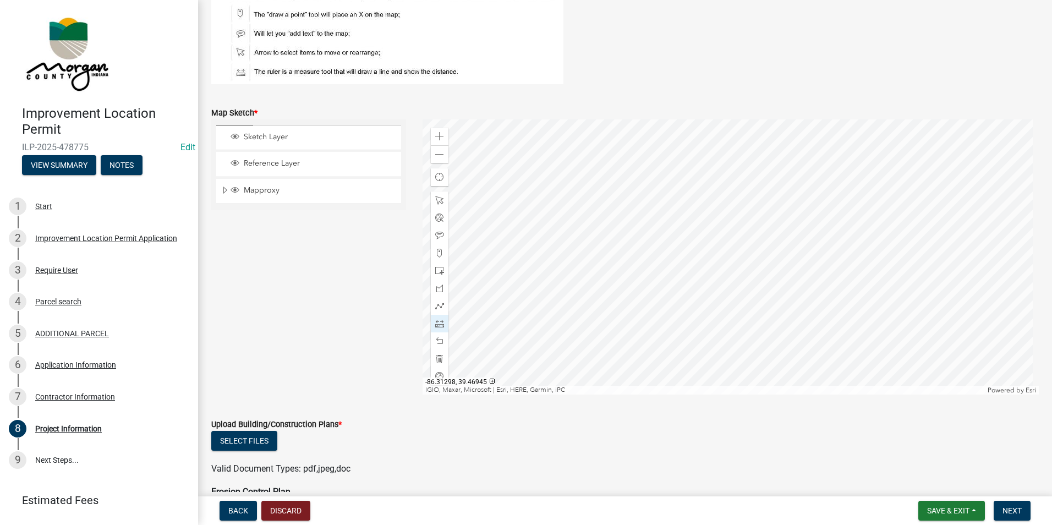
click at [733, 271] on div at bounding box center [731, 256] width 617 height 275
click at [790, 216] on div at bounding box center [731, 256] width 617 height 275
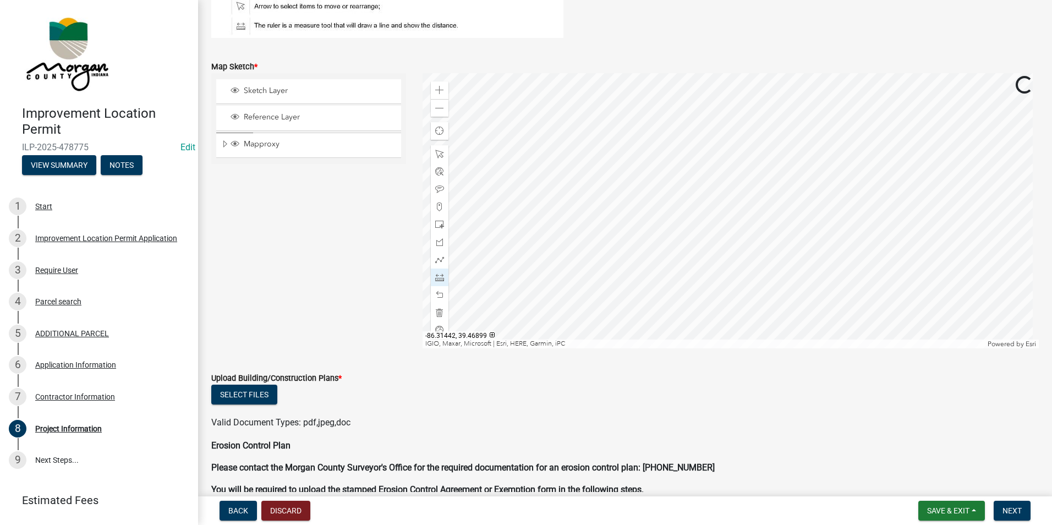
scroll to position [1926, 0]
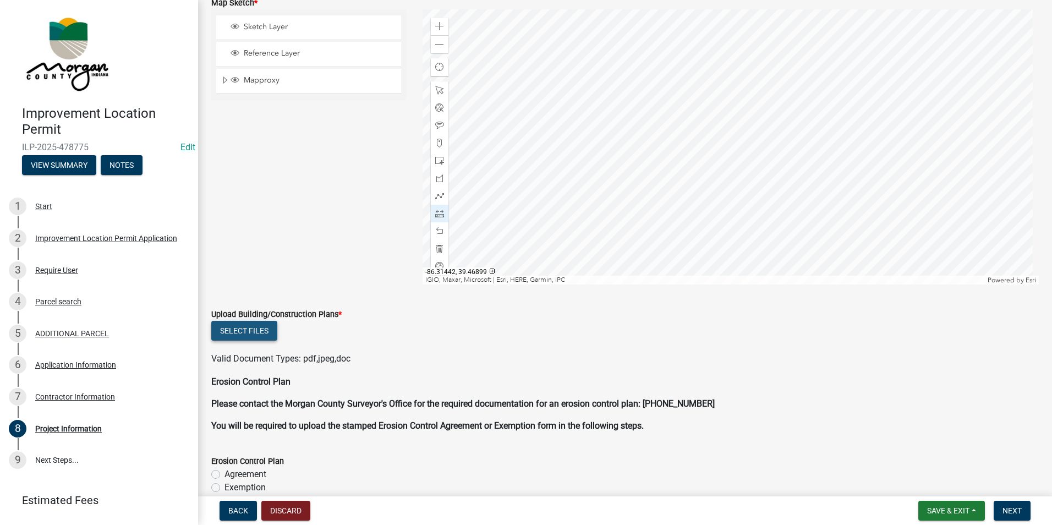
click at [250, 336] on button "Select files" at bounding box center [244, 331] width 66 height 20
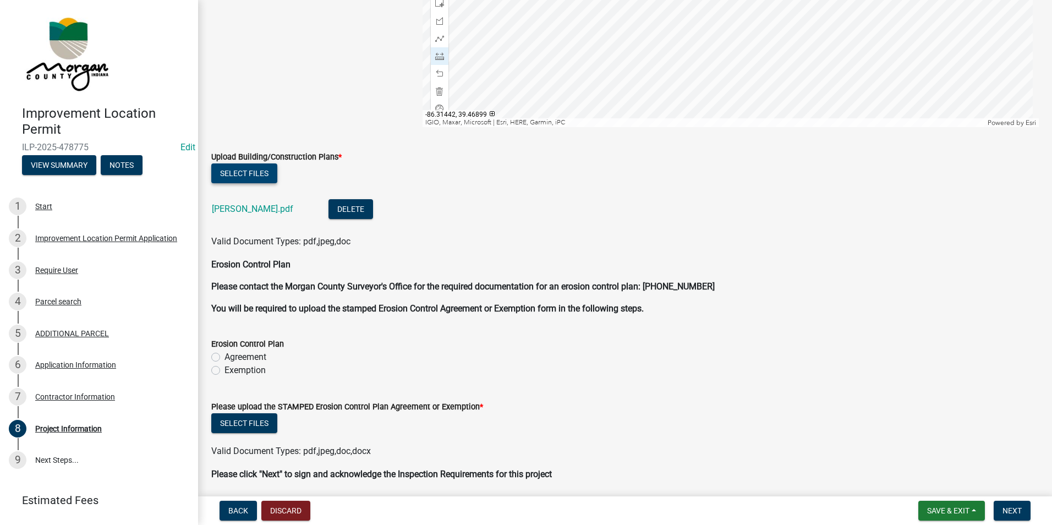
scroll to position [2125, 0]
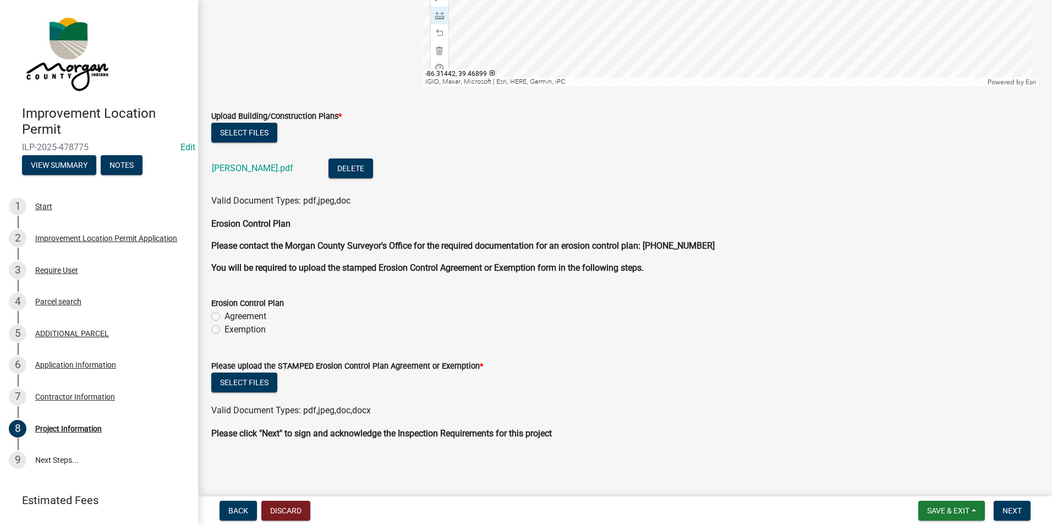
click at [225, 328] on label "Exemption" at bounding box center [245, 329] width 41 height 13
click at [225, 328] on input "Exemption" at bounding box center [228, 326] width 7 height 7
radio input "true"
click at [935, 507] on span "Save & Exit" at bounding box center [948, 510] width 42 height 9
click at [920, 457] on button "Save" at bounding box center [941, 456] width 88 height 26
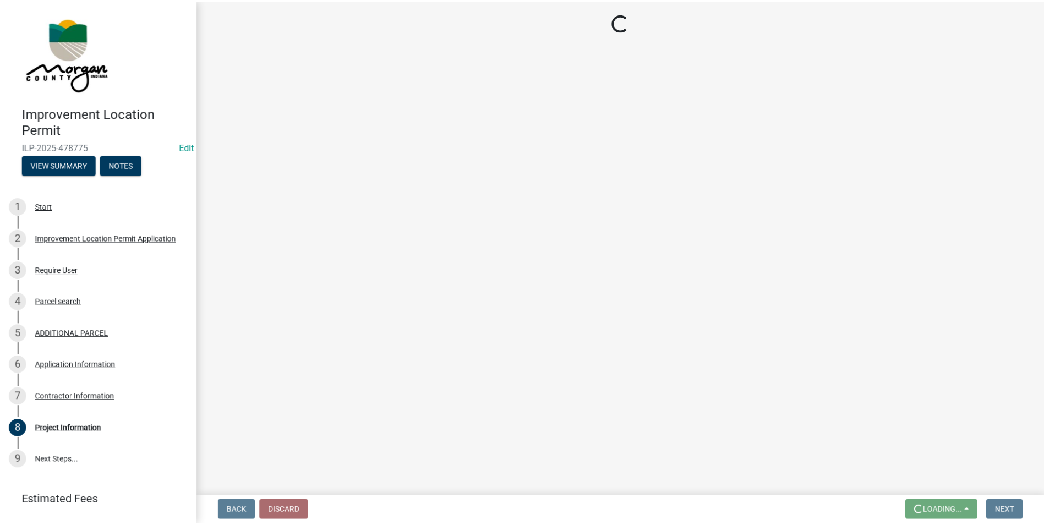
scroll to position [0, 0]
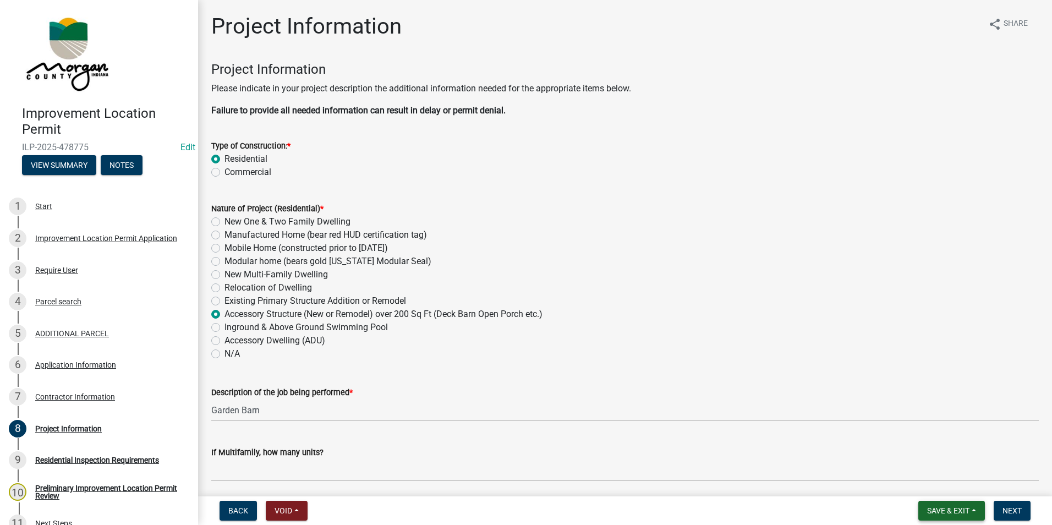
click at [955, 518] on button "Save & Exit" at bounding box center [952, 511] width 67 height 20
click at [937, 487] on button "Save & Exit" at bounding box center [941, 482] width 88 height 26
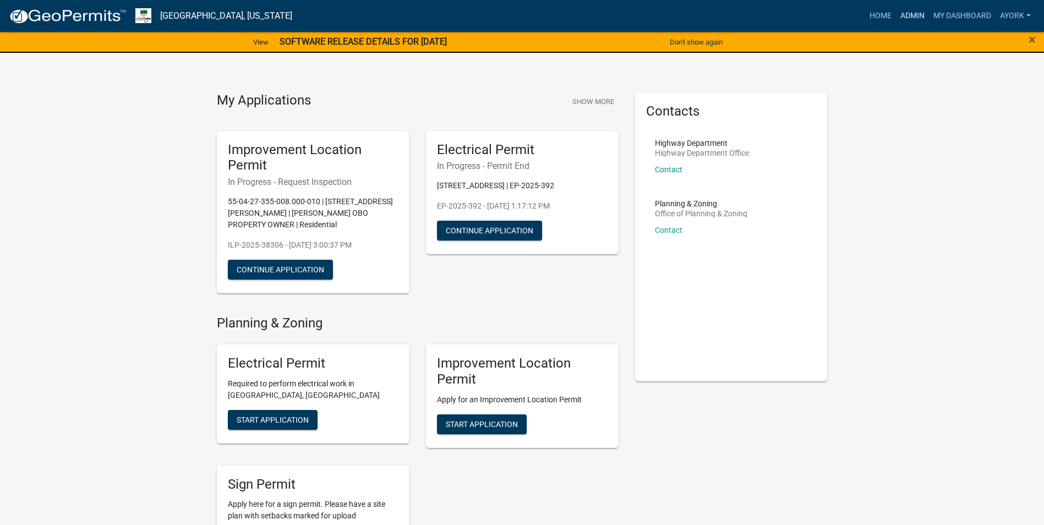
click at [911, 13] on link "Admin" at bounding box center [912, 16] width 33 height 21
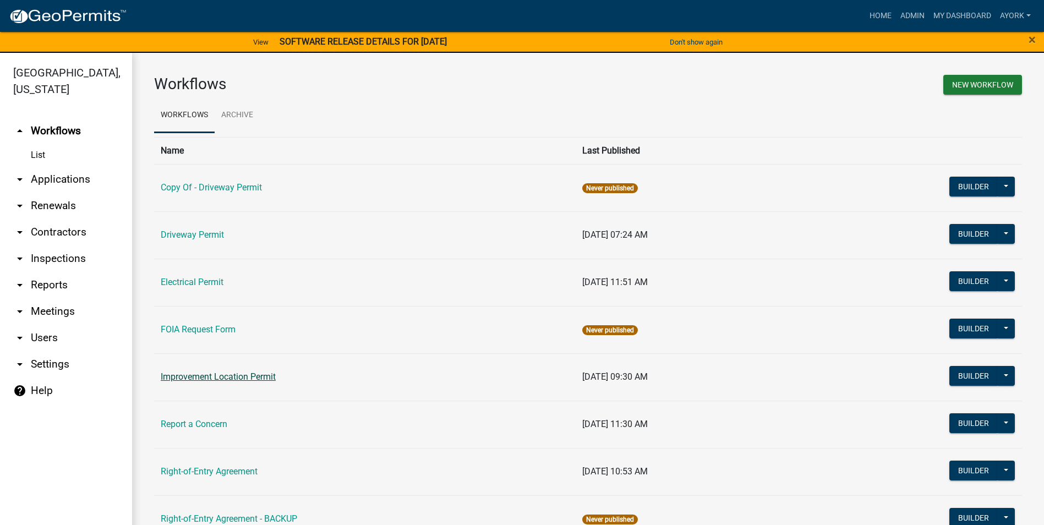
click at [231, 380] on link "Improvement Location Permit" at bounding box center [218, 377] width 115 height 10
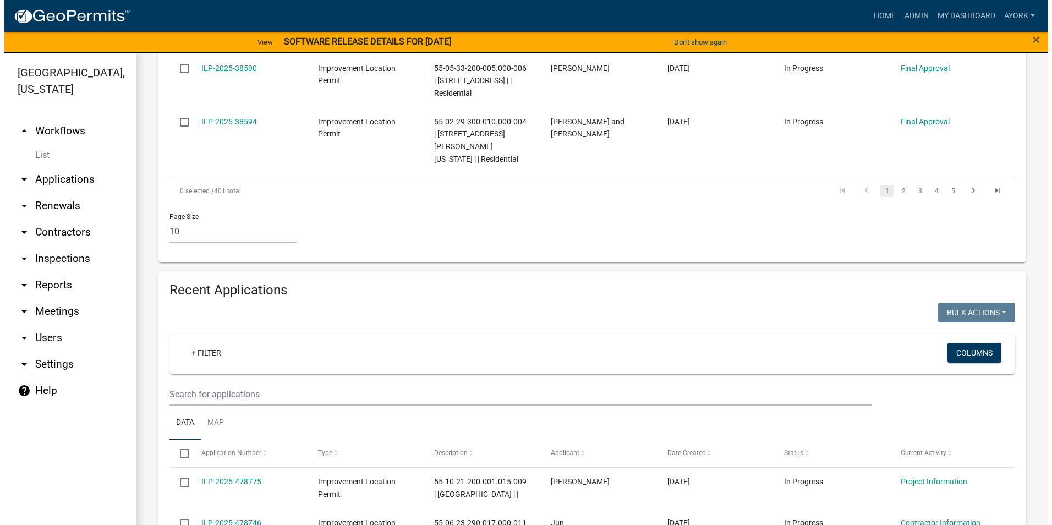
scroll to position [881, 0]
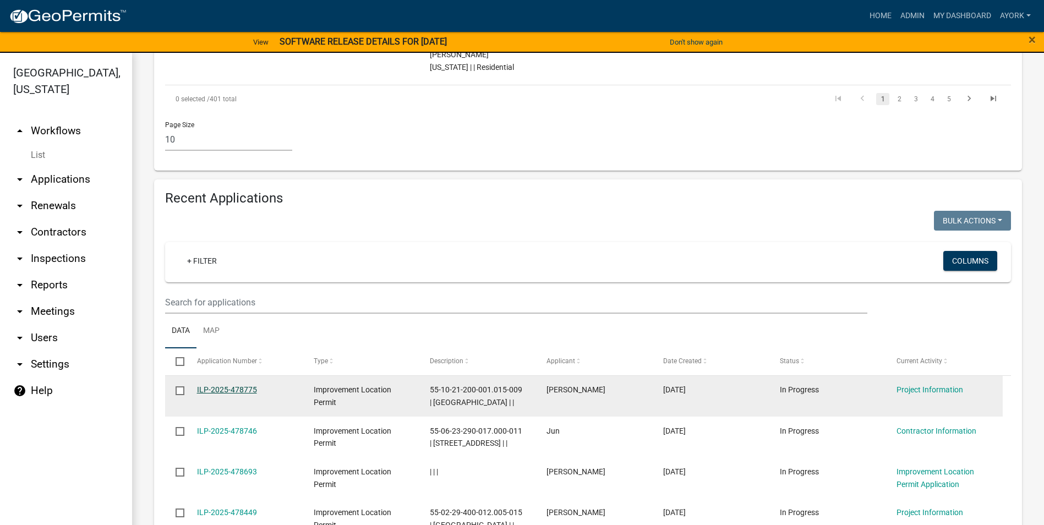
click at [236, 385] on link "ILP-2025-478775" at bounding box center [227, 389] width 60 height 9
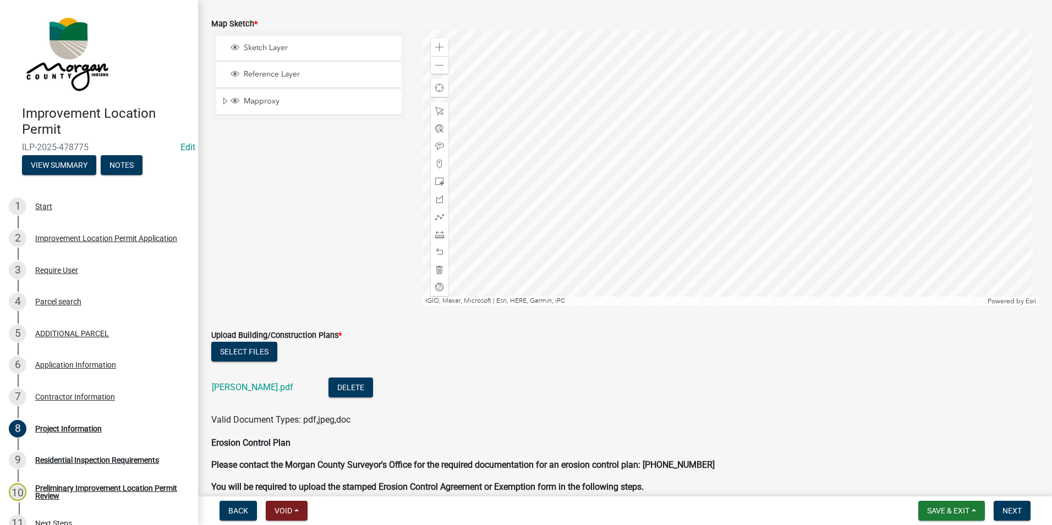
scroll to position [2241, 0]
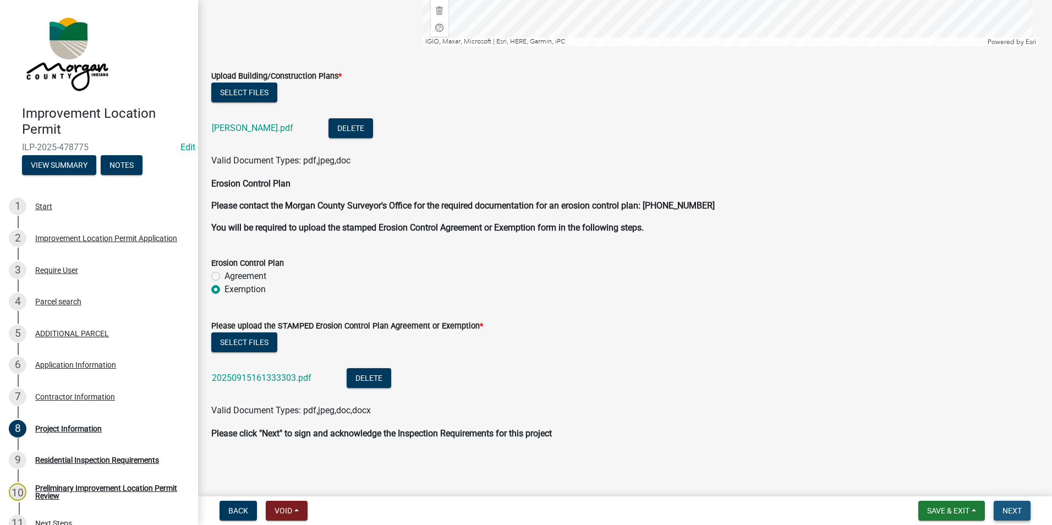
click at [1013, 515] on span "Next" at bounding box center [1012, 510] width 19 height 9
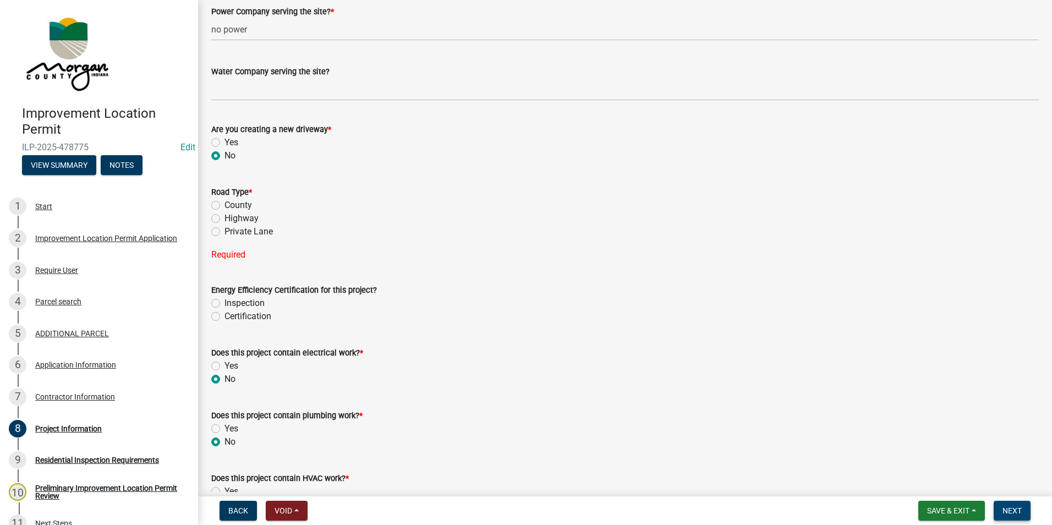
scroll to position [1217, 0]
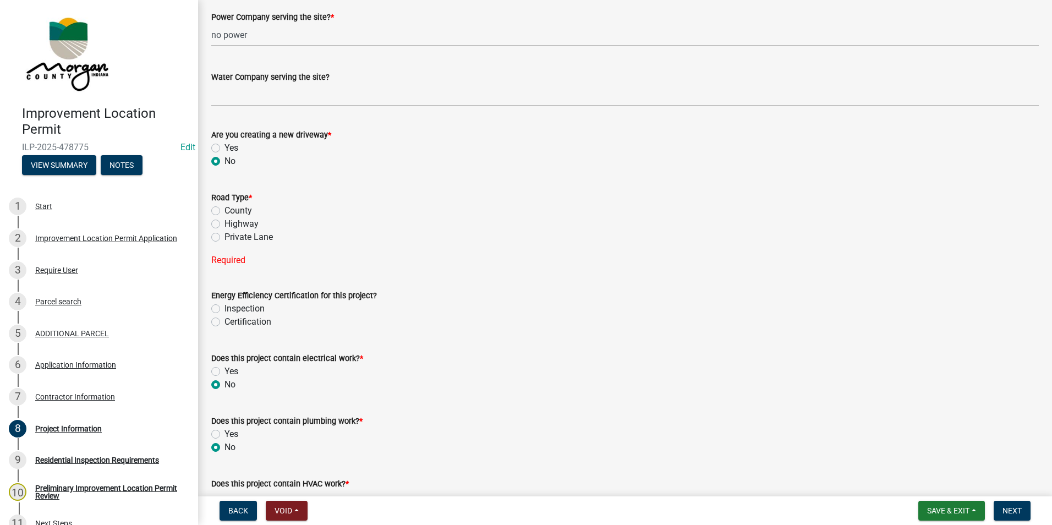
click at [225, 148] on label "Yes" at bounding box center [232, 147] width 14 height 13
click at [225, 148] on input "Yes" at bounding box center [228, 144] width 7 height 7
radio input "true"
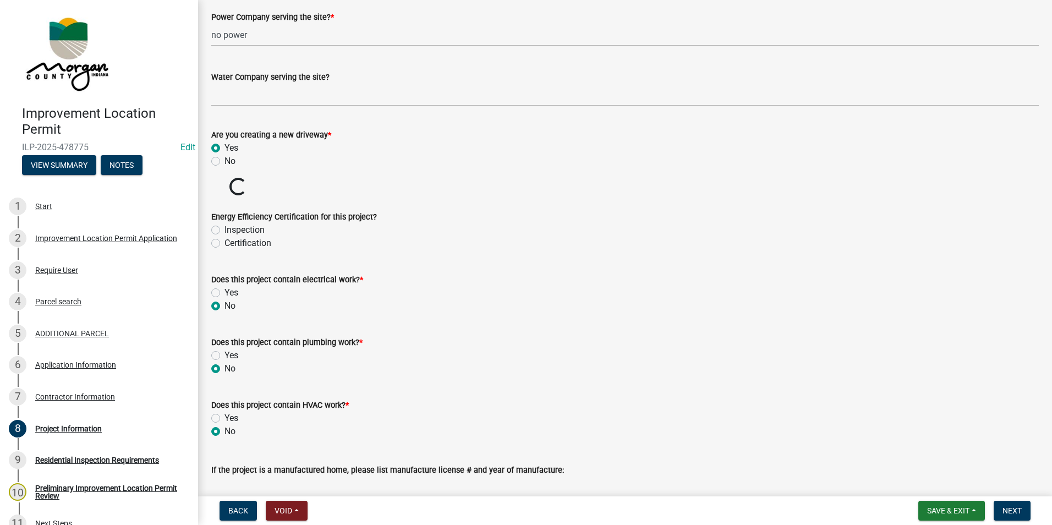
click at [225, 160] on label "No" at bounding box center [230, 161] width 11 height 13
click at [225, 160] on input "No" at bounding box center [228, 158] width 7 height 7
radio input "true"
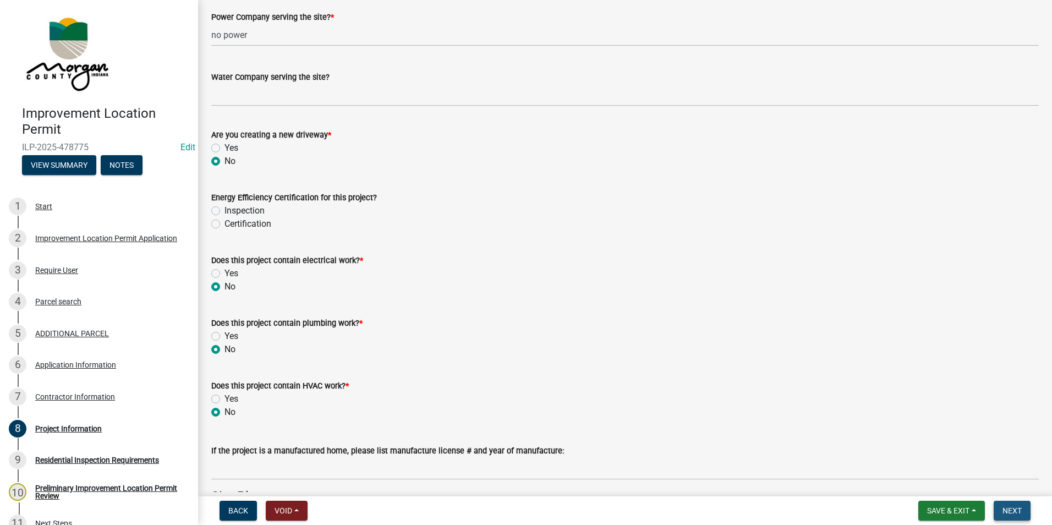
click at [1019, 510] on span "Next" at bounding box center [1012, 510] width 19 height 9
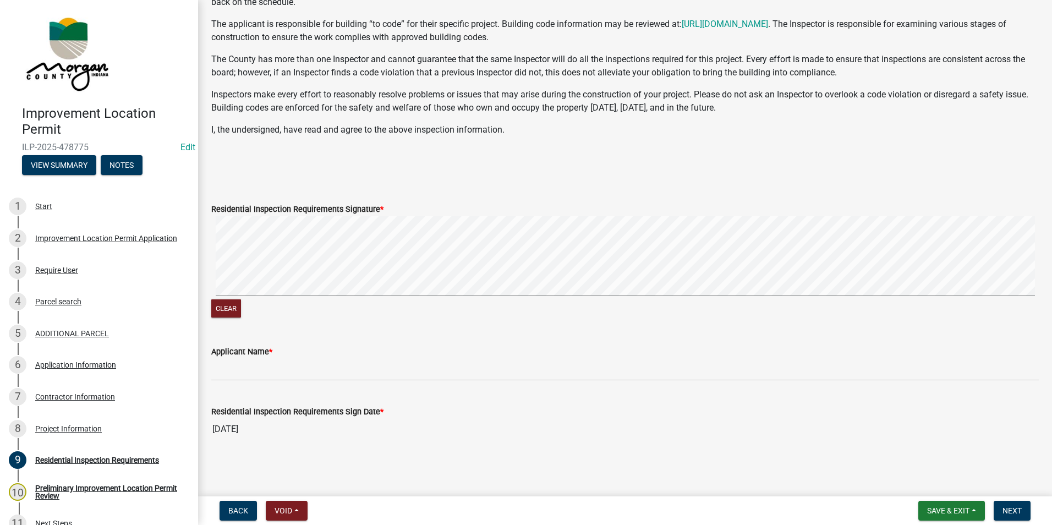
scroll to position [183, 0]
click at [238, 305] on button "Clear" at bounding box center [226, 308] width 30 height 18
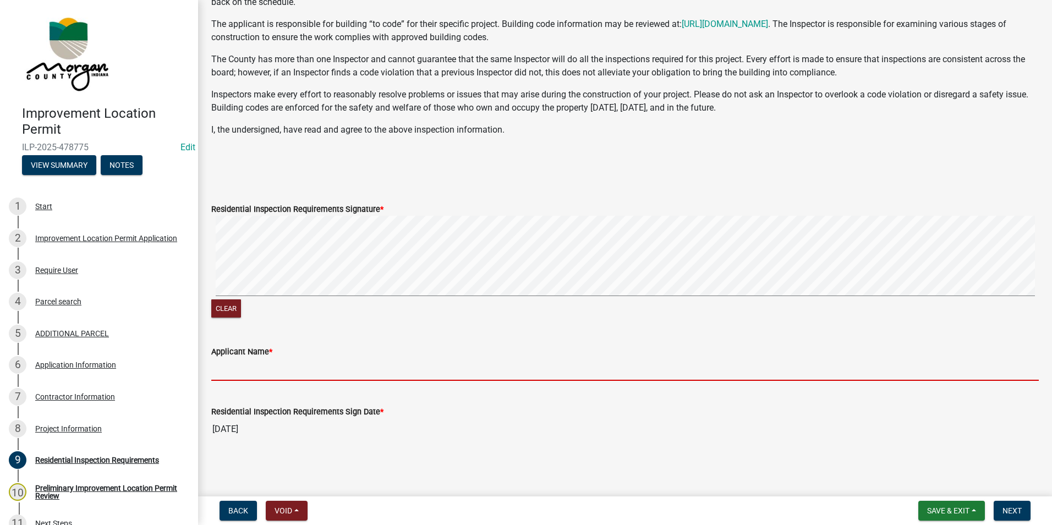
click at [343, 364] on input "Applicant Name *" at bounding box center [625, 369] width 828 height 23
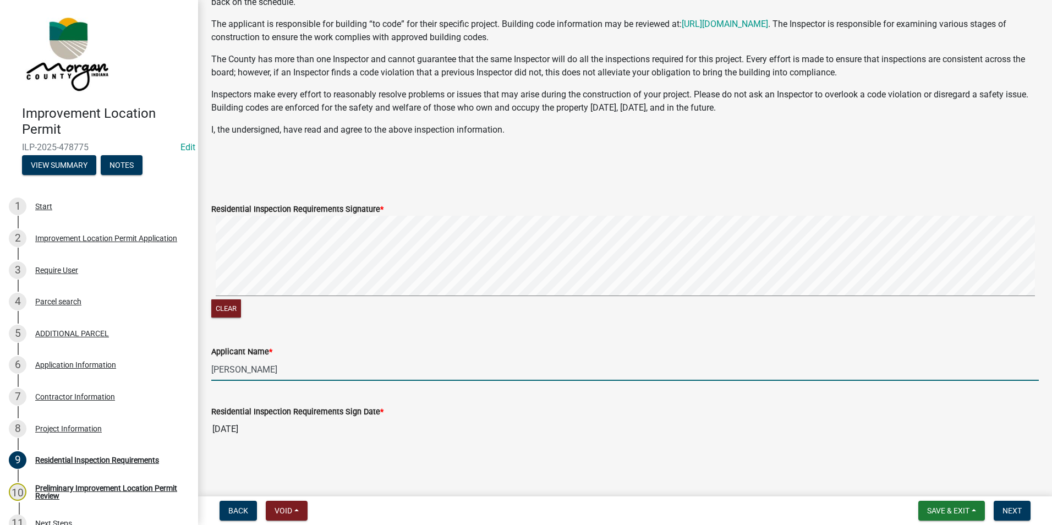
type input "[PERSON_NAME]"
click at [1023, 509] on button "Next" at bounding box center [1012, 511] width 37 height 20
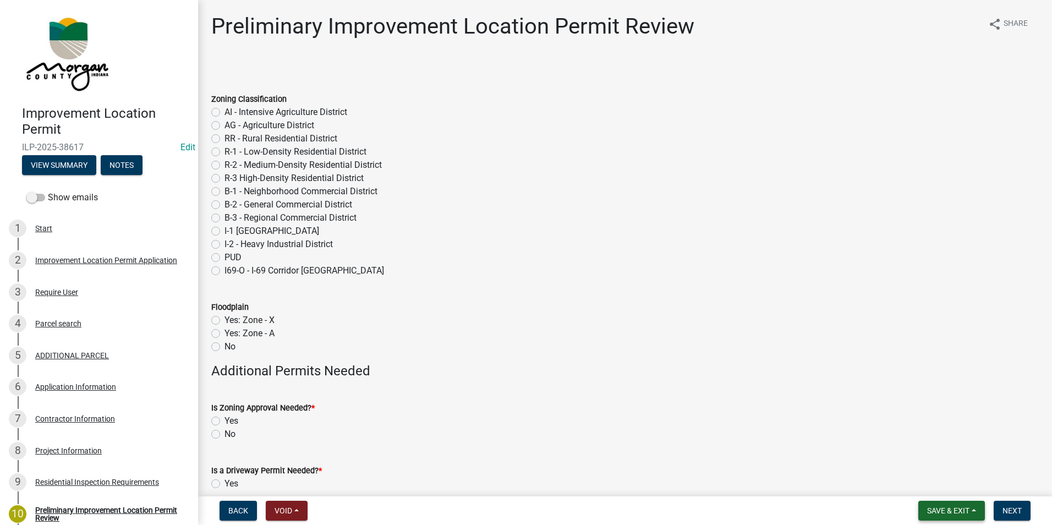
click at [935, 504] on button "Save & Exit" at bounding box center [952, 511] width 67 height 20
click at [928, 488] on button "Save & Exit" at bounding box center [941, 482] width 88 height 26
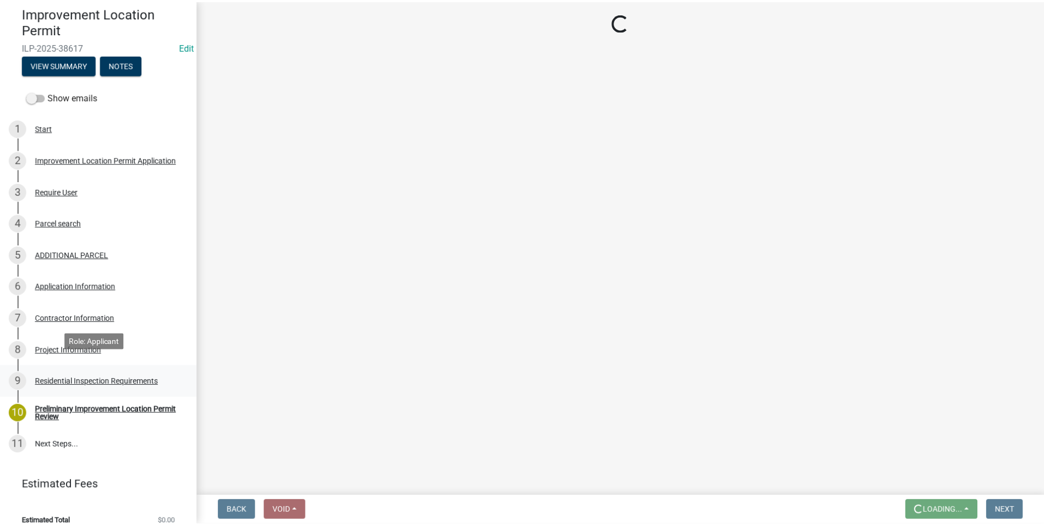
scroll to position [110, 0]
